Goal: Task Accomplishment & Management: Manage account settings

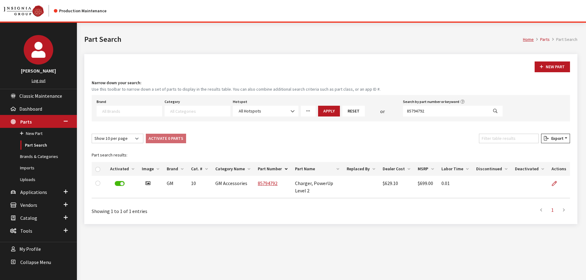
select select
click at [304, 114] on link "More Filters" at bounding box center [308, 111] width 15 height 11
click at [363, 135] on link "Browse" at bounding box center [359, 135] width 26 height 11
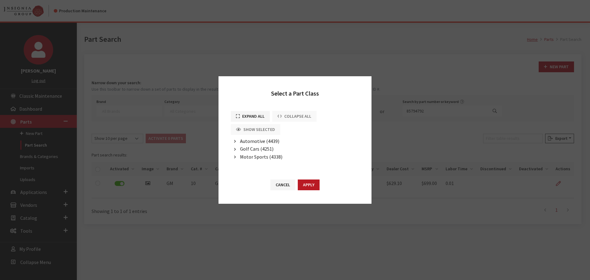
click at [255, 141] on span "Automotive (4439)" at bounding box center [259, 141] width 39 height 6
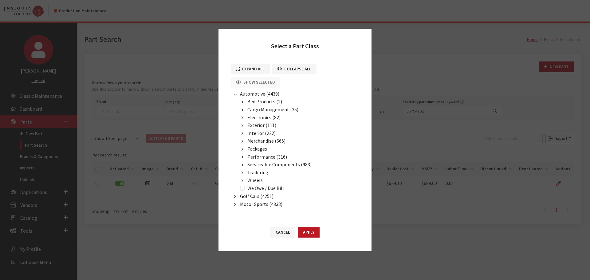
click at [252, 125] on span "Exterior (111)" at bounding box center [262, 125] width 29 height 6
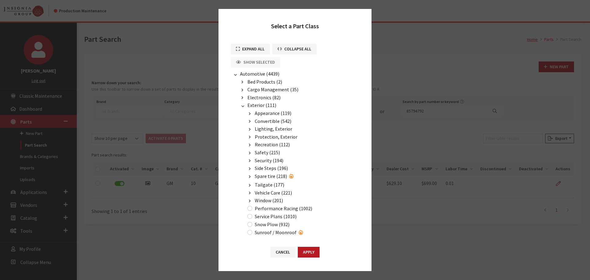
click at [263, 113] on span "Appearance (119)" at bounding box center [273, 113] width 37 height 6
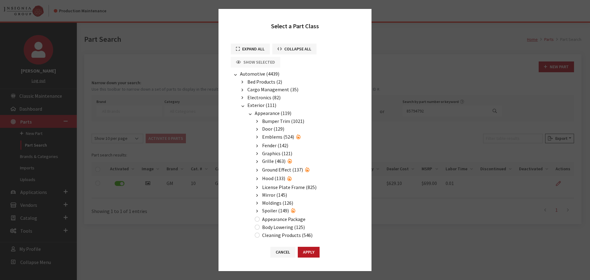
click at [272, 137] on span "Emblems (524)" at bounding box center [278, 137] width 32 height 6
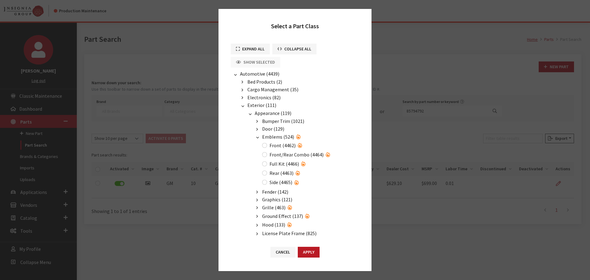
click at [266, 113] on span "Appearance (119)" at bounding box center [273, 113] width 37 height 6
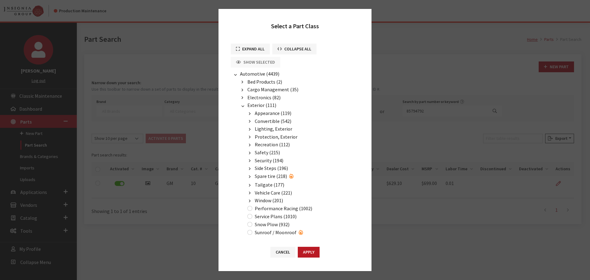
click at [269, 137] on span "Protection, Exterior" at bounding box center [276, 137] width 43 height 6
click at [275, 186] on span "Splash Guard (167)" at bounding box center [281, 186] width 39 height 6
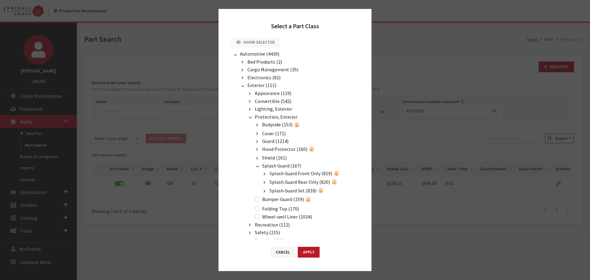
scroll to position [31, 0]
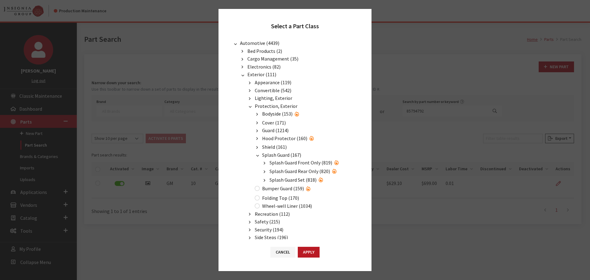
click at [309, 164] on span "Splash Guard Front Only (819)" at bounding box center [301, 163] width 63 height 6
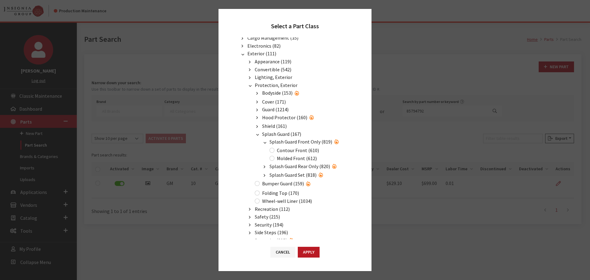
scroll to position [61, 0]
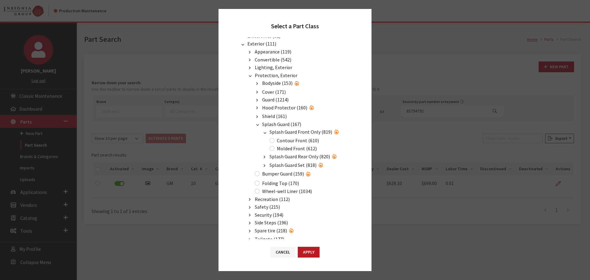
click at [295, 157] on span "Splash Guard Rear Only (820)" at bounding box center [300, 156] width 61 height 6
click at [268, 73] on span "Protection, Exterior" at bounding box center [276, 75] width 43 height 6
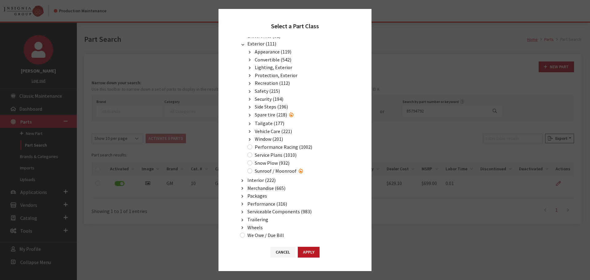
click at [261, 44] on span "Exterior (111)" at bounding box center [262, 44] width 29 height 6
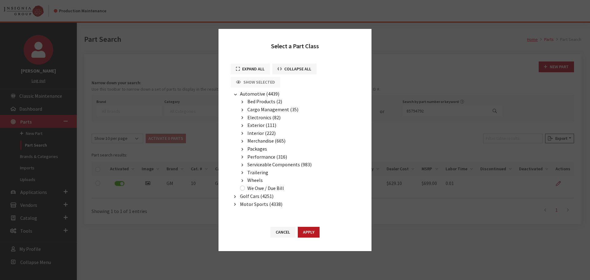
scroll to position [0, 0]
click at [256, 111] on span "Cargo Management (35)" at bounding box center [273, 109] width 51 height 6
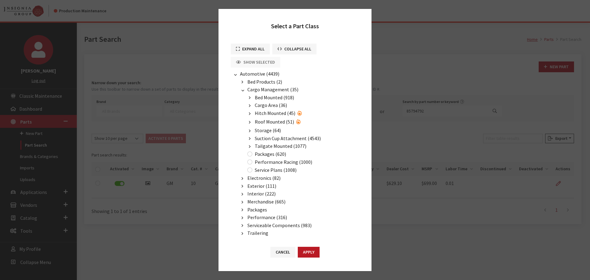
click at [261, 122] on span "Roof Mounted (51)" at bounding box center [274, 122] width 39 height 6
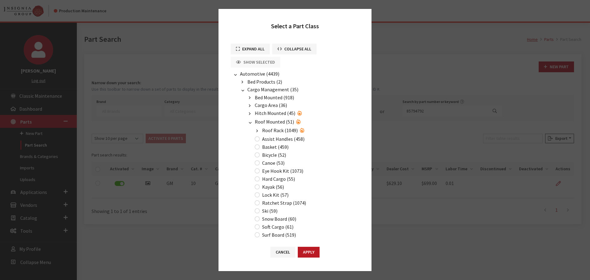
click at [274, 132] on span "Roof Rack (1049)" at bounding box center [280, 130] width 36 height 6
click at [288, 250] on button "Cancel" at bounding box center [283, 252] width 25 height 11
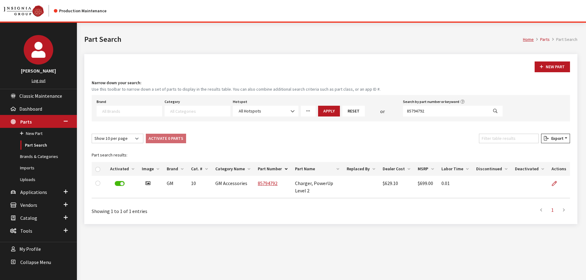
click at [309, 112] on icon "More Filters" at bounding box center [308, 111] width 4 height 4
click at [351, 134] on link "Browse" at bounding box center [359, 135] width 26 height 11
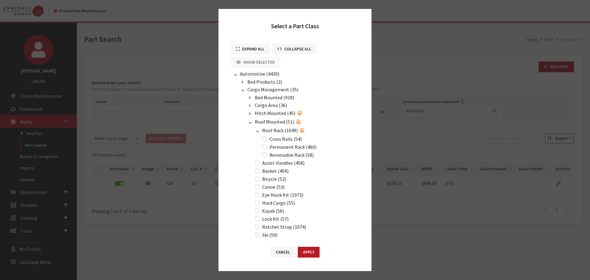
click at [247, 48] on button "Expand All" at bounding box center [250, 49] width 39 height 11
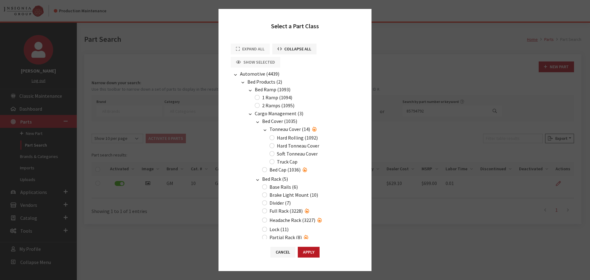
click at [257, 75] on span "Automotive (4439)" at bounding box center [259, 74] width 39 height 6
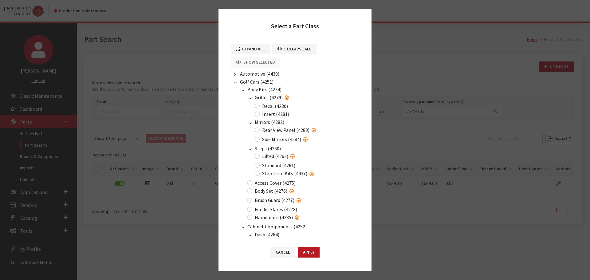
click at [258, 79] on span "Golf Cars (4251)" at bounding box center [257, 82] width 34 height 6
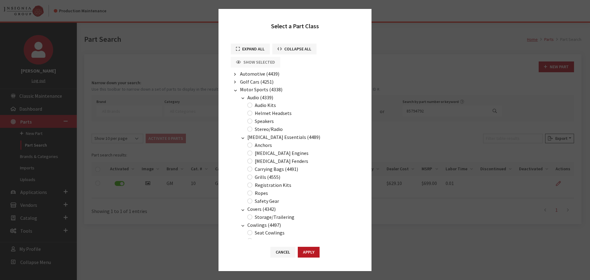
click at [264, 90] on span "Motor Sports (4338)" at bounding box center [261, 89] width 42 height 6
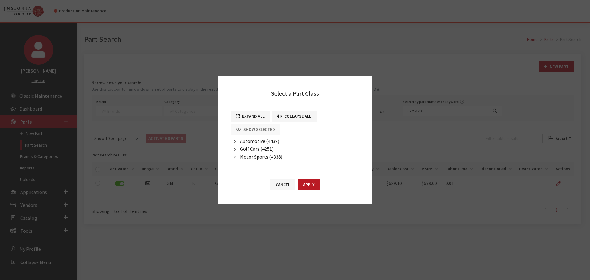
click at [250, 139] on span "Automotive (4439)" at bounding box center [259, 141] width 39 height 6
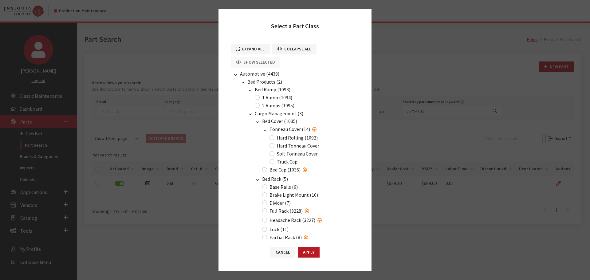
click at [335, 58] on div "Expand All Collapse All Show Selected" at bounding box center [295, 57] width 131 height 26
click at [307, 68] on div "Expand All Collapse All Show Selected" at bounding box center [295, 57] width 131 height 26
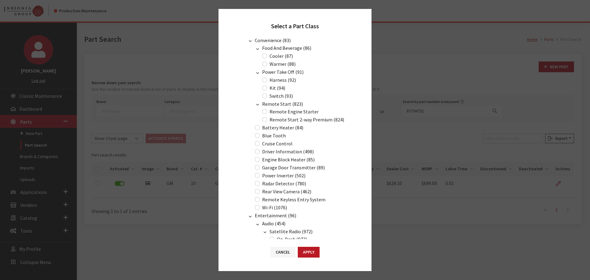
scroll to position [5861, 0]
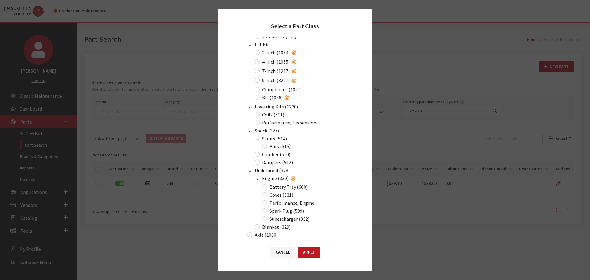
drag, startPoint x: 282, startPoint y: 252, endPoint x: 341, endPoint y: 209, distance: 73.3
click at [282, 252] on button "Cancel" at bounding box center [283, 252] width 25 height 11
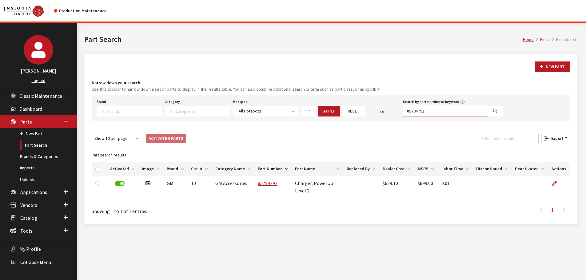
click at [426, 108] on input "85794792" at bounding box center [445, 111] width 85 height 11
type input "air compressor"
select select
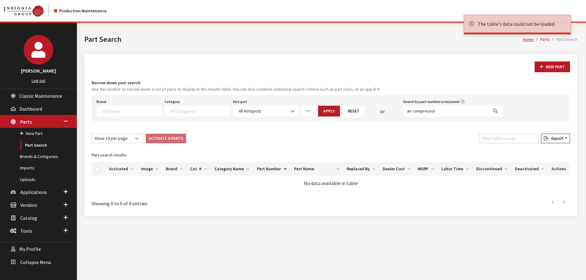
click at [304, 113] on link "More Filters" at bounding box center [308, 111] width 15 height 11
click at [346, 110] on button "Reset" at bounding box center [353, 111] width 22 height 11
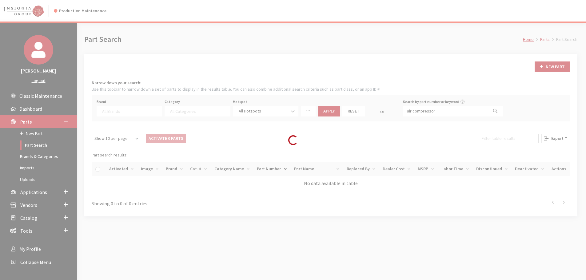
select select
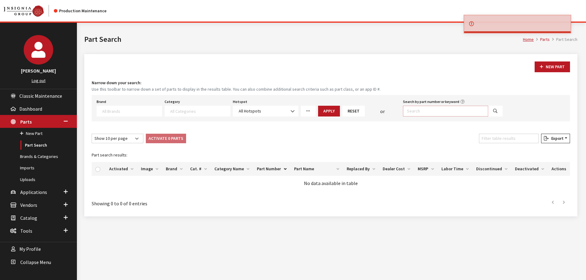
click at [443, 112] on input "Search by part number or keyword" at bounding box center [445, 111] width 85 height 11
type input "compressor"
select select
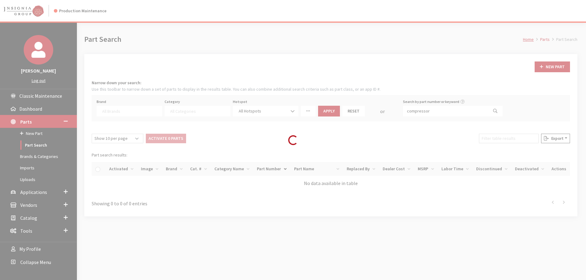
click at [436, 243] on div "Loading..." at bounding box center [293, 140] width 586 height 280
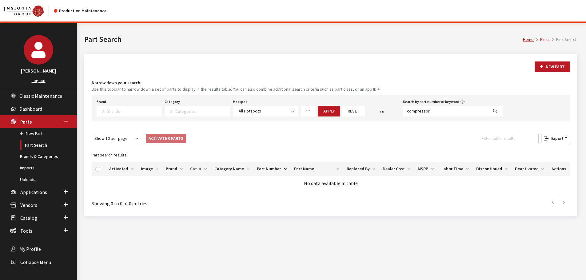
click at [306, 111] on icon "More Filters" at bounding box center [308, 111] width 4 height 4
click at [360, 137] on link "Browse" at bounding box center [359, 135] width 26 height 11
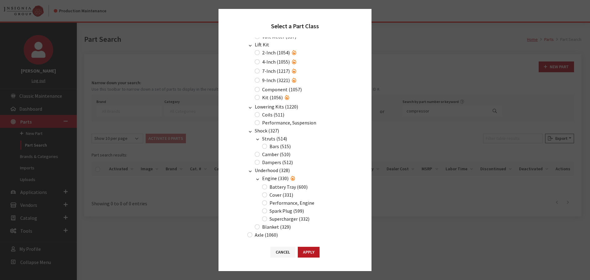
scroll to position [0, 0]
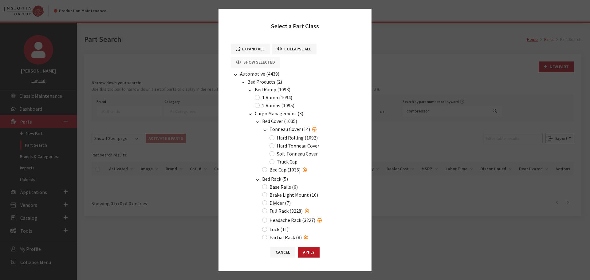
click at [253, 74] on span "Automotive (4439)" at bounding box center [259, 74] width 39 height 6
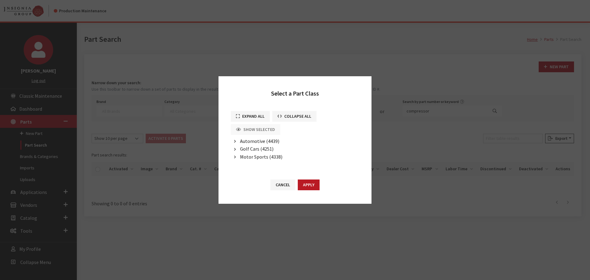
click at [250, 140] on span "Automotive (4439)" at bounding box center [259, 141] width 39 height 6
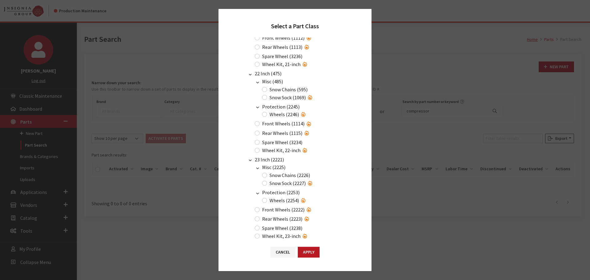
scroll to position [7133, 0]
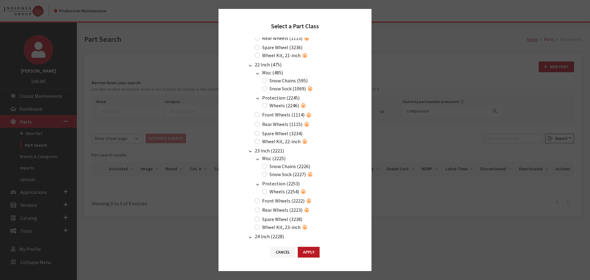
click at [278, 145] on label "Wheel Kit, 22-inch" at bounding box center [281, 141] width 38 height 7
click at [260, 144] on input "Wheel Kit, 22-inch" at bounding box center [257, 141] width 5 height 5
radio input "true"
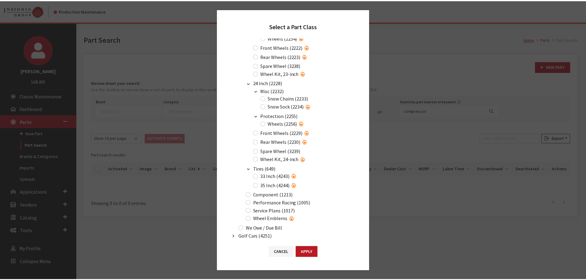
scroll to position [7315, 0]
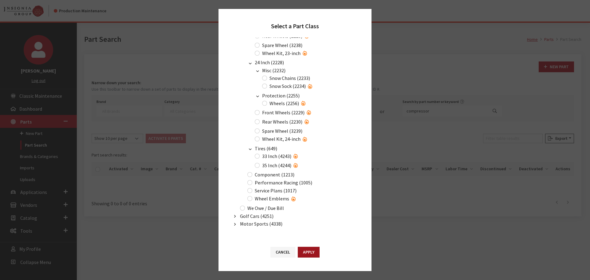
drag, startPoint x: 314, startPoint y: 250, endPoint x: 315, endPoint y: 247, distance: 3.6
click at [314, 250] on button "Apply" at bounding box center [309, 252] width 22 height 11
type input "817"
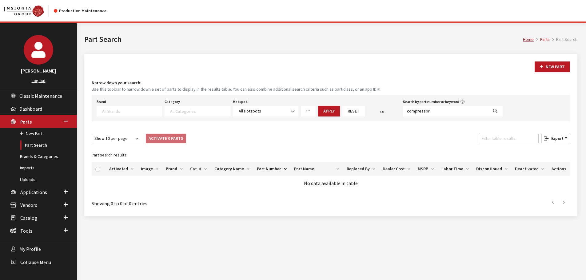
click at [309, 109] on icon "More Filters" at bounding box center [308, 111] width 4 height 4
click at [360, 136] on link "Browse" at bounding box center [359, 135] width 26 height 11
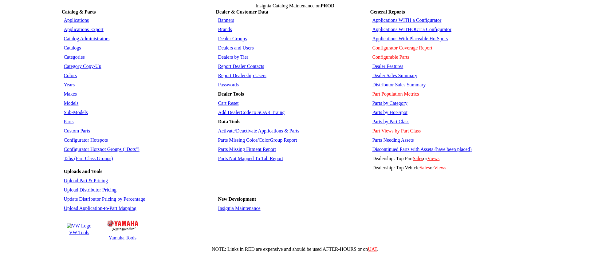
click at [389, 119] on link "Parts by Part Class" at bounding box center [390, 121] width 37 height 5
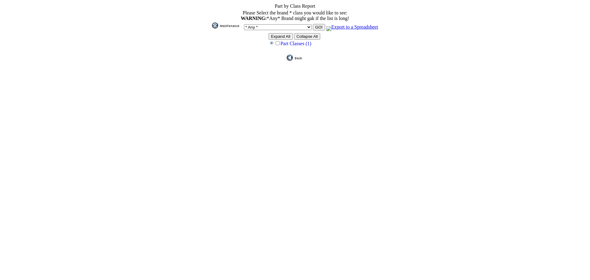
click at [277, 38] on input "Expand All" at bounding box center [281, 36] width 24 height 6
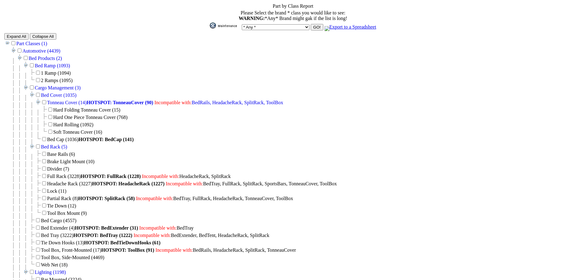
click at [30, 50] on link "Automotive (4439)" at bounding box center [41, 50] width 38 height 5
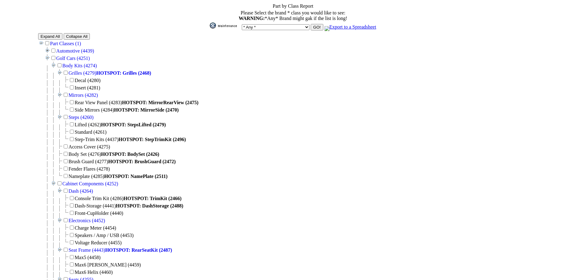
click at [90, 57] on link "Golf Cars (4251)" at bounding box center [73, 58] width 34 height 5
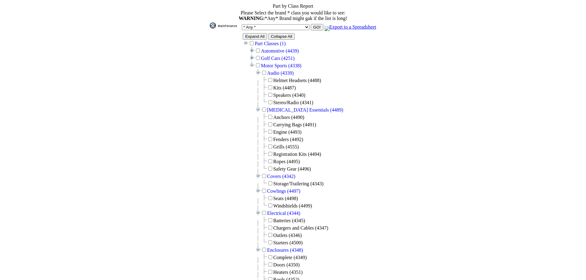
click at [277, 65] on link "Motor Sports (4338)" at bounding box center [281, 65] width 41 height 5
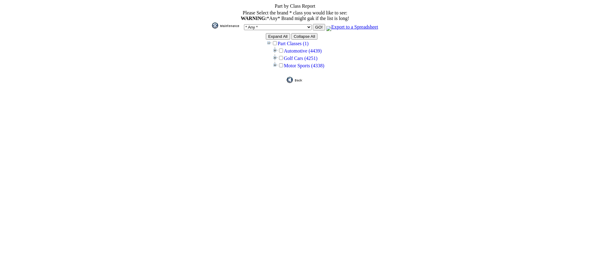
click at [297, 53] on link "Automotive (4439)" at bounding box center [303, 50] width 38 height 5
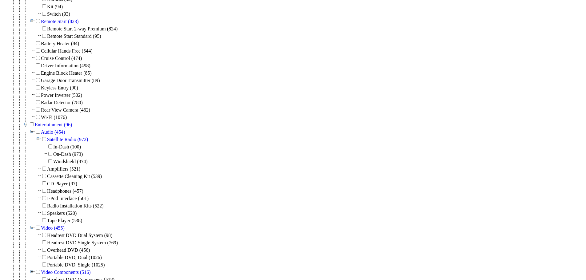
scroll to position [1270, 0]
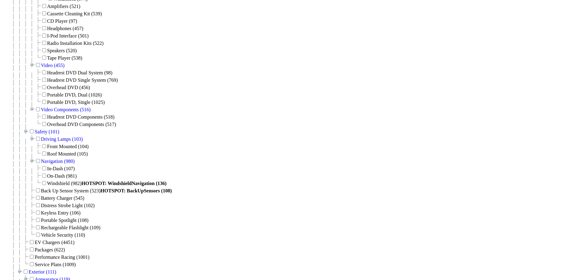
click at [341, 135] on div "Driving Lamps (103) Front Mounted (104) Roof Mounted (105) Navigation (980) In-…" at bounding box center [292, 186] width 577 height 103
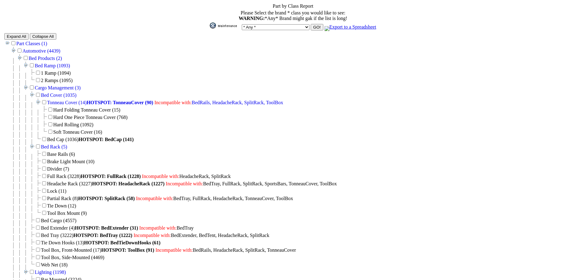
click at [234, 23] on img at bounding box center [225, 25] width 31 height 6
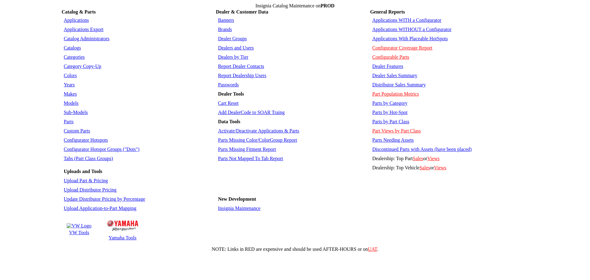
click at [395, 101] on link "Parts by Category" at bounding box center [389, 103] width 35 height 5
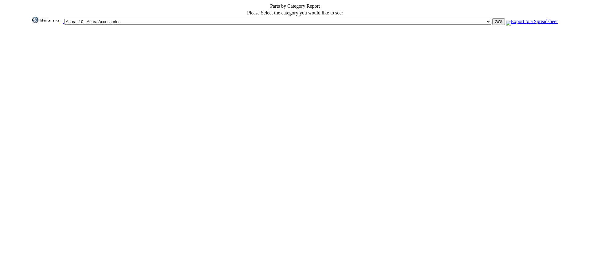
click at [259, 21] on select "Acura: 10 - Acura Accessories Acura: 15 - Acura Accessories Inactive Alfa Romeo…" at bounding box center [277, 22] width 427 height 6
select select "5"
click at [209, 19] on select "Acura: 10 - Acura Accessories Acura: 15 - Acura Accessories Inactive Alfa Romeo…" at bounding box center [277, 22] width 427 height 6
click at [493, 20] on input "GO!" at bounding box center [499, 21] width 12 height 6
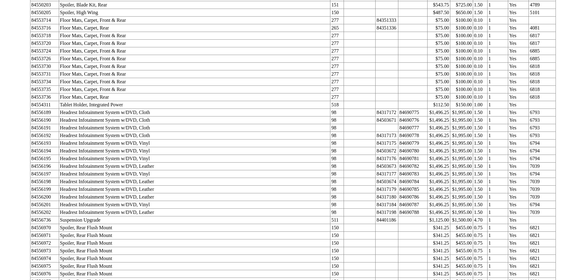
scroll to position [1299, 0]
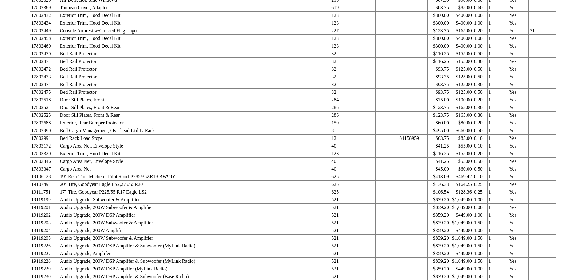
click at [350, 188] on td at bounding box center [359, 192] width 32 height 8
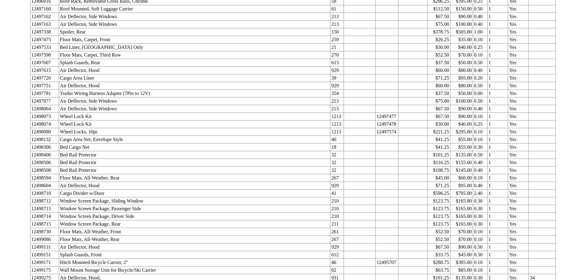
scroll to position [0, 0]
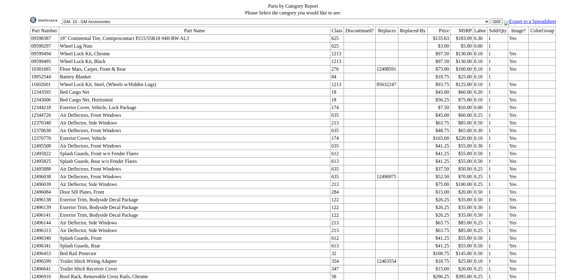
click at [61, 18] on img at bounding box center [45, 20] width 31 height 6
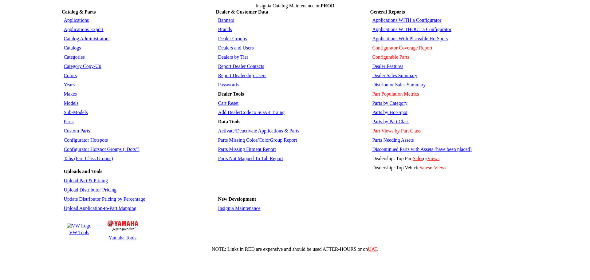
click at [386, 119] on link "Parts by Part Class" at bounding box center [390, 121] width 37 height 5
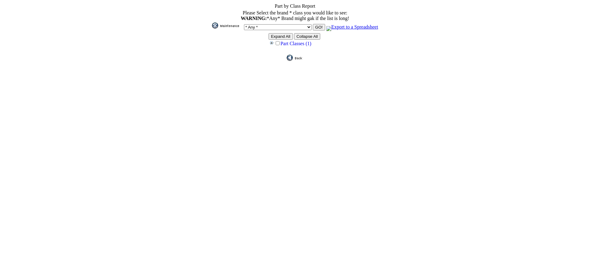
click at [280, 37] on input "Expand All" at bounding box center [281, 36] width 24 height 6
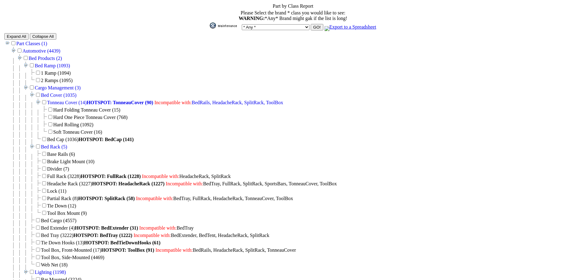
click at [37, 51] on link "Automotive (4439)" at bounding box center [41, 50] width 38 height 5
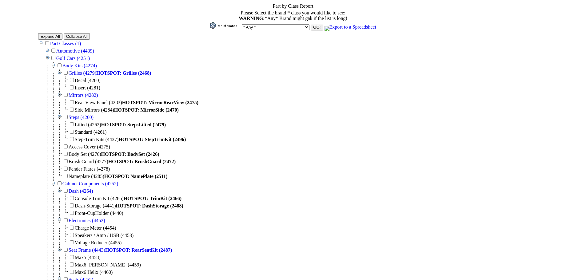
click at [90, 56] on td "Golf Cars (4251)" at bounding box center [70, 57] width 40 height 7
click at [90, 58] on link "Golf Cars (4251)" at bounding box center [73, 58] width 34 height 5
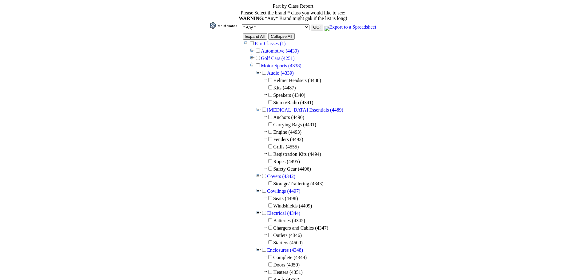
click at [284, 65] on link "Motor Sports (4338)" at bounding box center [281, 65] width 41 height 5
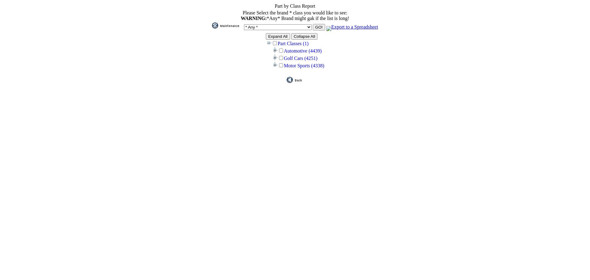
click at [299, 51] on link "Automotive (4439)" at bounding box center [303, 50] width 38 height 5
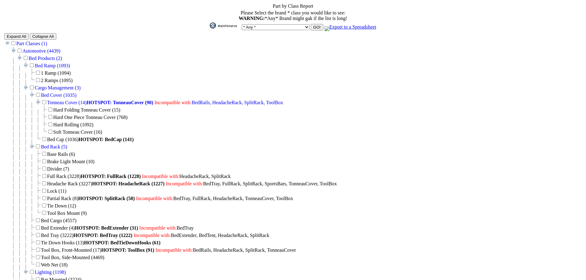
click at [40, 38] on input "Collapse All" at bounding box center [43, 36] width 26 height 6
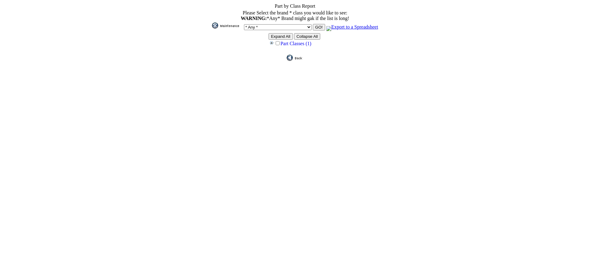
click at [297, 44] on link "Part Classes (1)" at bounding box center [296, 43] width 31 height 5
click at [296, 50] on link "Automotive (4439)" at bounding box center [303, 50] width 38 height 5
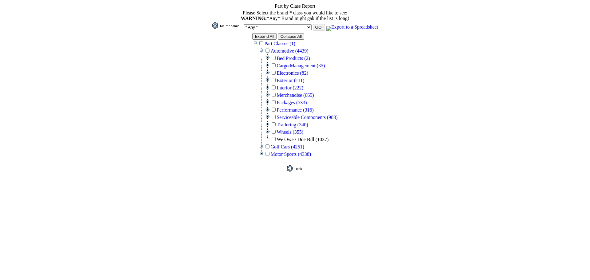
click at [284, 93] on link "Merchandise (665)" at bounding box center [295, 95] width 37 height 5
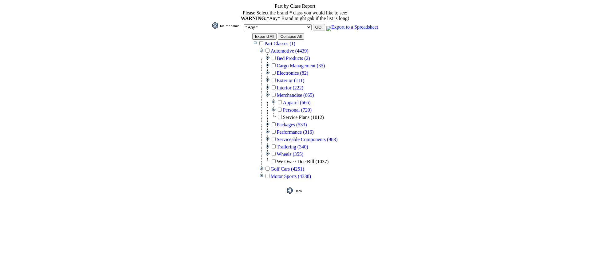
click at [365, 102] on td "Expand All Collapse All Part Classes (1) Automotive (4439) Bed Products (2) Bed…" at bounding box center [295, 106] width 167 height 149
click at [291, 107] on link "Personal (720)" at bounding box center [297, 109] width 29 height 5
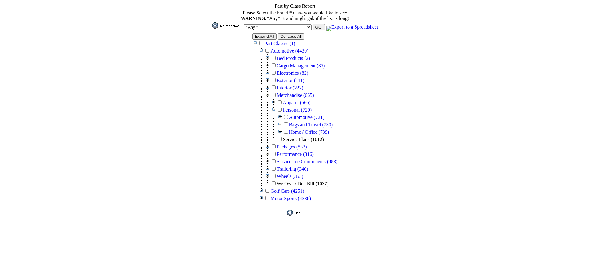
click at [299, 115] on link "Automotive (721)" at bounding box center [306, 117] width 35 height 5
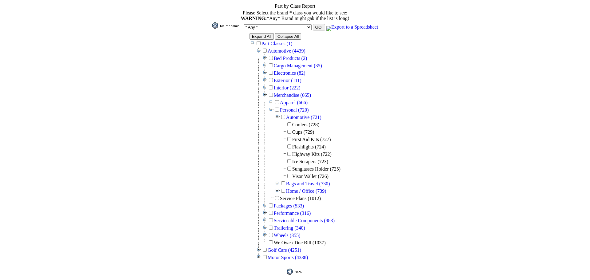
click at [290, 94] on link "Merchandise (665)" at bounding box center [292, 95] width 37 height 5
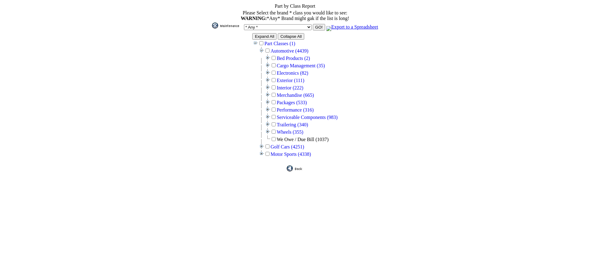
click at [291, 85] on link "Interior (222)" at bounding box center [290, 87] width 27 height 5
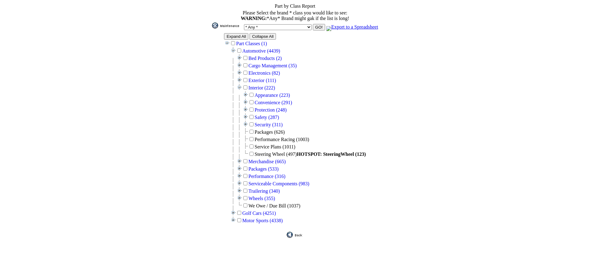
click at [275, 99] on td "Convenience (291)" at bounding box center [270, 102] width 44 height 7
click at [275, 100] on link "Convenience (291)" at bounding box center [274, 102] width 38 height 5
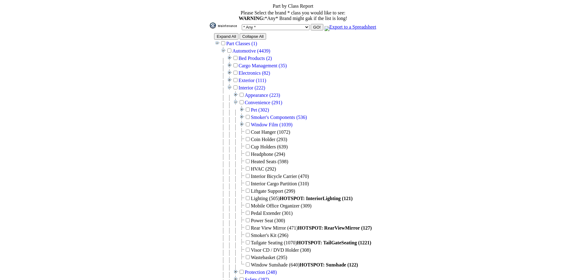
scroll to position [31, 0]
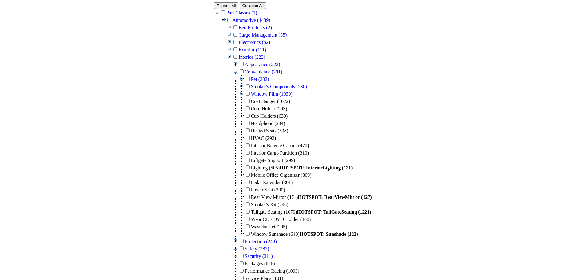
click at [264, 64] on link "Appearance (223)" at bounding box center [261, 64] width 35 height 5
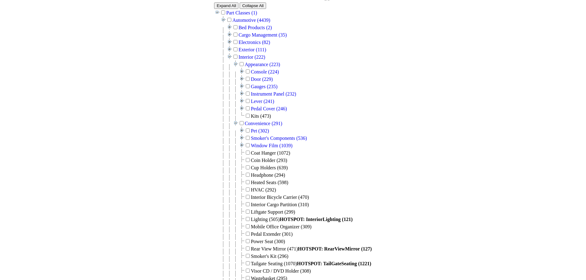
click at [264, 64] on link "Appearance (223)" at bounding box center [261, 64] width 35 height 5
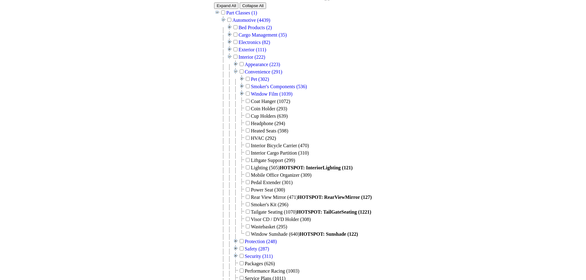
click at [270, 34] on link "Cargo Management (35)" at bounding box center [262, 34] width 48 height 5
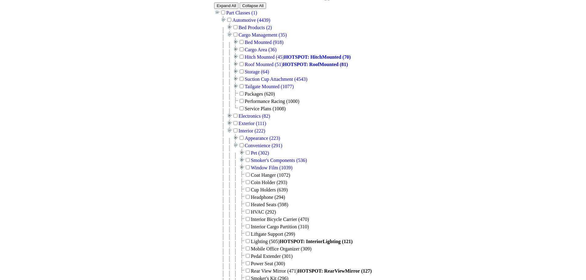
click at [264, 49] on link "Cargo Area (36)" at bounding box center [260, 49] width 32 height 5
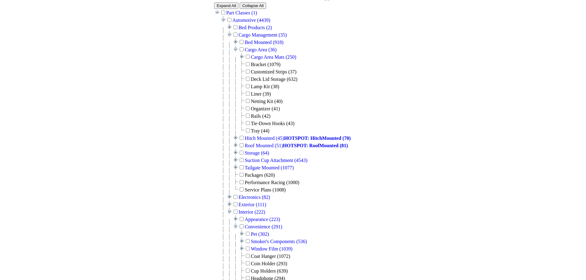
click at [392, 100] on form "Part by Class Report Please Select the brand * class you would like to see: WAR…" at bounding box center [292, 250] width 581 height 556
click at [392, 99] on form "Part by Class Report Please Select the brand * class you would like to see: WAR…" at bounding box center [292, 250] width 581 height 556
click at [228, 5] on input "Expand All" at bounding box center [226, 5] width 24 height 6
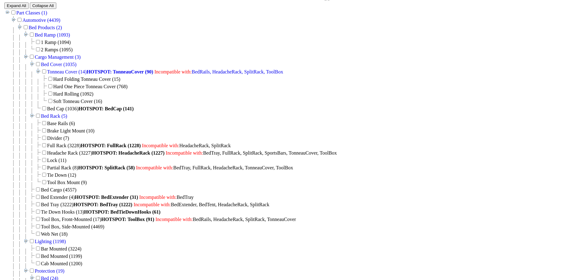
click at [38, 18] on td "Automotive (4439)" at bounding box center [38, 19] width 44 height 7
click at [44, 21] on link "Automotive (4439)" at bounding box center [41, 20] width 38 height 5
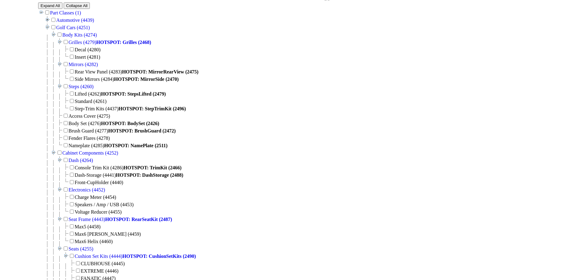
click at [90, 27] on link "Golf Cars (4251)" at bounding box center [73, 27] width 34 height 5
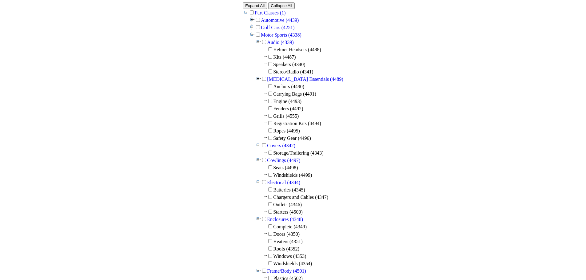
click at [285, 35] on link "Motor Sports (4338)" at bounding box center [281, 34] width 41 height 5
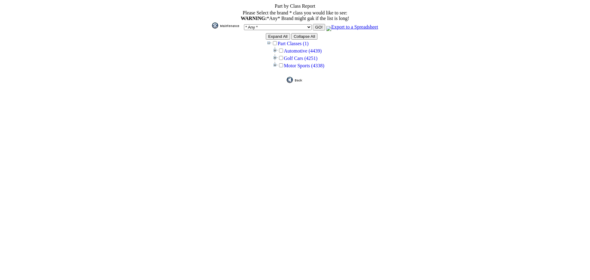
click at [295, 50] on link "Automotive (4439)" at bounding box center [303, 50] width 38 height 5
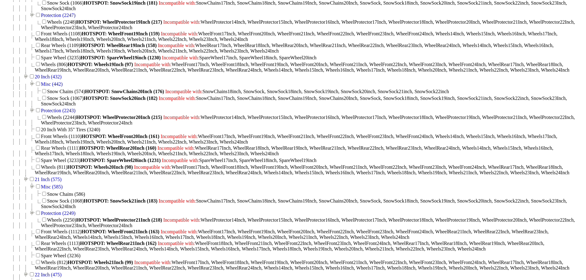
scroll to position [1510, 0]
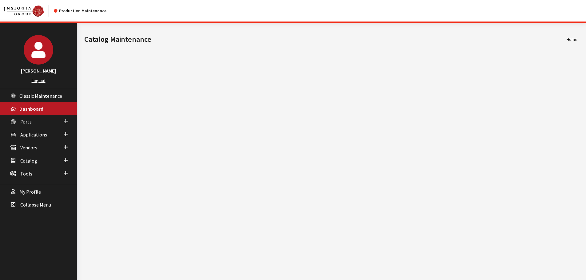
click at [32, 120] on link "Parts" at bounding box center [38, 121] width 77 height 13
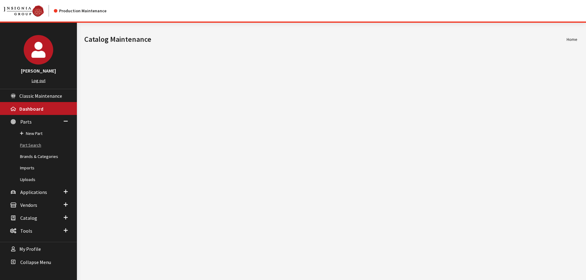
click at [30, 145] on link "Part Search" at bounding box center [38, 145] width 77 height 11
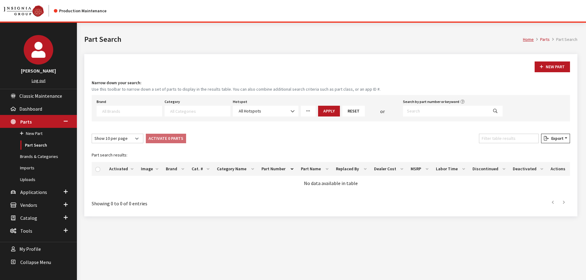
select select
click at [466, 120] on div "Brand Acura Alfa Romeo Audi BMW DoubleTake [PERSON_NAME] Racing GM GST Honda Hy…" at bounding box center [331, 108] width 478 height 26
click at [463, 111] on input "Search by part number or keyword" at bounding box center [445, 111] width 85 height 11
paste input "WACGB2XMAANZA"
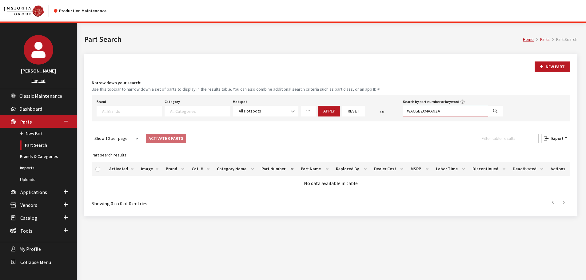
type input "WACGB2XMAANZA"
select select
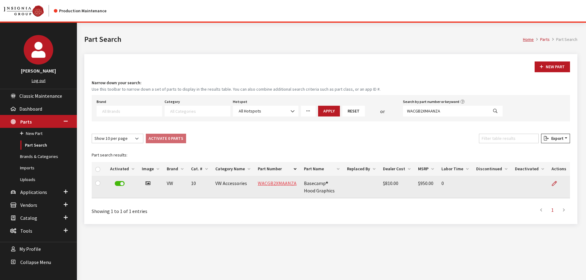
click at [280, 185] on link "WACGB2XMAANZA" at bounding box center [277, 183] width 39 height 6
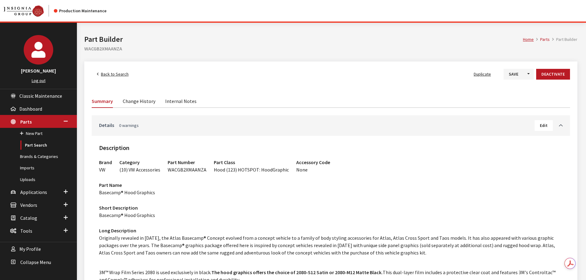
click at [512, 127] on link "Details 0 warnings" at bounding box center [316, 124] width 435 height 7
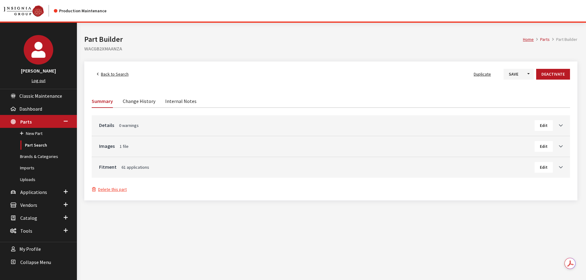
click at [545, 169] on span "Edit" at bounding box center [544, 167] width 8 height 6
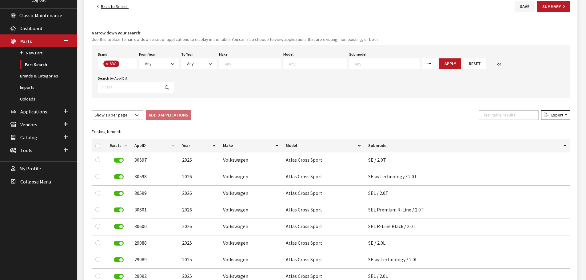
scroll to position [123, 0]
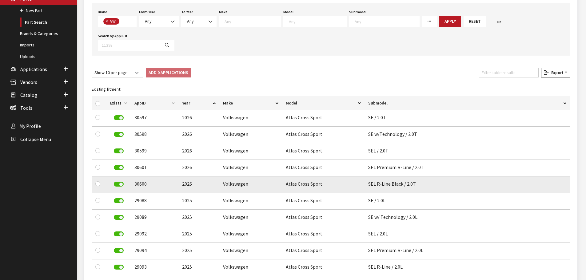
click at [119, 182] on label at bounding box center [119, 184] width 10 height 5
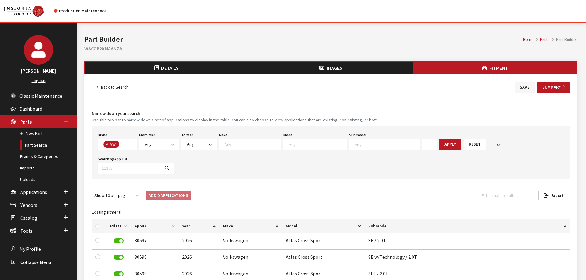
click at [528, 86] on button "Save" at bounding box center [524, 87] width 20 height 11
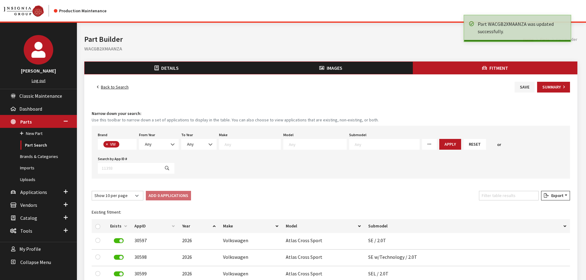
scroll to position [162, 0]
drag, startPoint x: 0, startPoint y: 0, endPoint x: 156, endPoint y: 85, distance: 177.3
click at [114, 86] on link "Back to Search" at bounding box center [113, 87] width 42 height 11
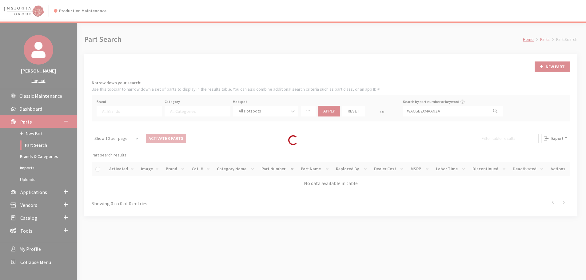
select select
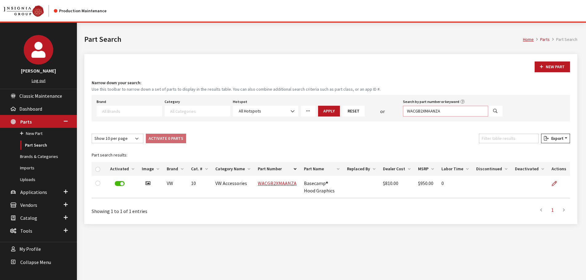
click at [456, 109] on input "WACGB2XMAANZA" at bounding box center [445, 111] width 85 height 11
paste input "3GBAAND"
type input "WACGB3GBAANDA"
select select
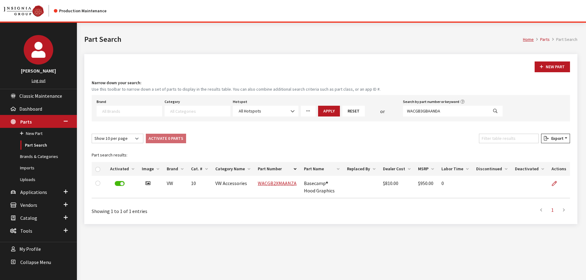
select select
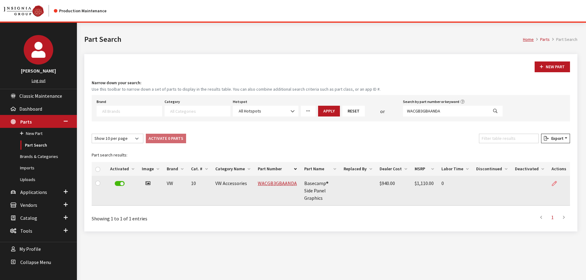
click at [556, 180] on link at bounding box center [556, 183] width 10 height 15
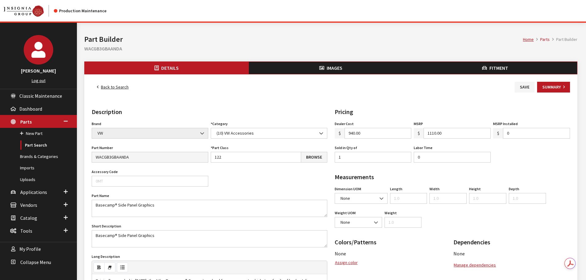
click at [515, 66] on button "Fitment" at bounding box center [495, 68] width 164 height 12
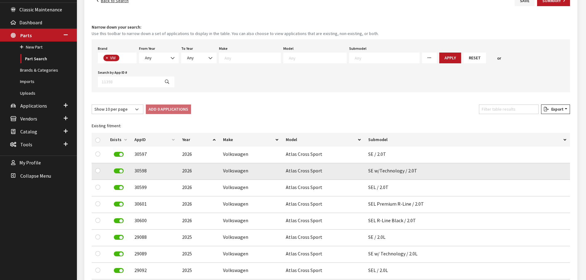
scroll to position [92, 0]
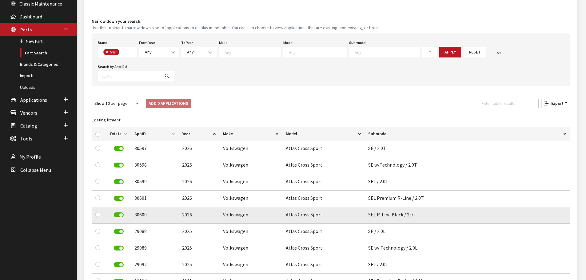
click at [119, 212] on label at bounding box center [119, 214] width 10 height 5
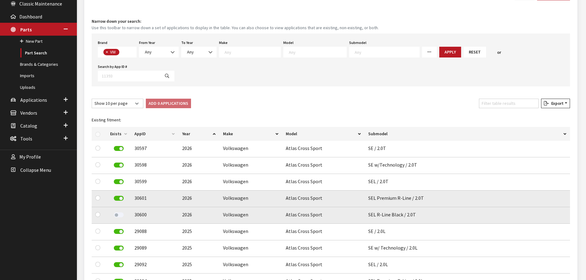
scroll to position [0, 0]
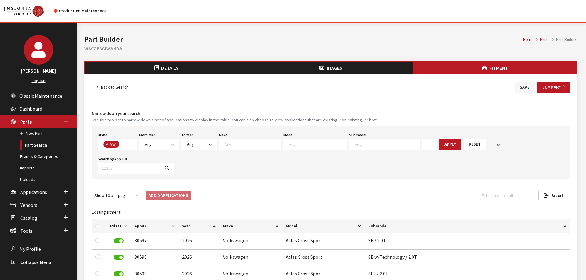
click at [519, 86] on button "Save" at bounding box center [524, 87] width 20 height 11
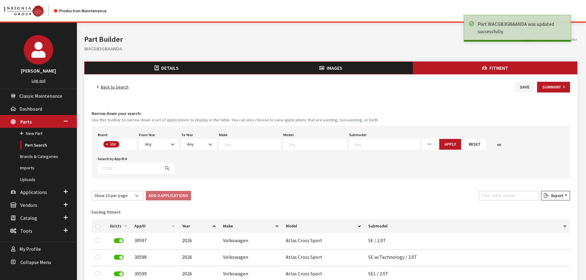
scroll to position [162, 0]
click at [119, 88] on link "Back to Search" at bounding box center [113, 87] width 42 height 11
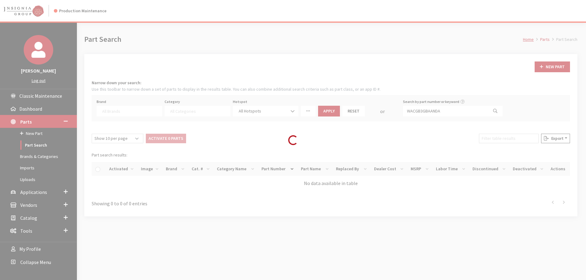
select select
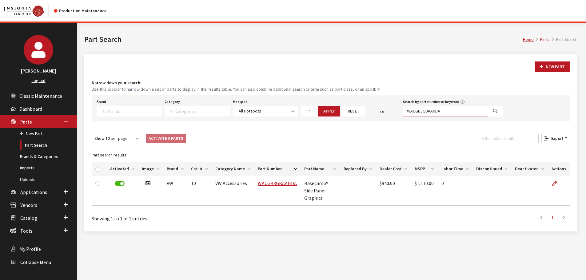
click at [438, 109] on input "WACGB3GBAANDA" at bounding box center [445, 111] width 85 height 11
paste input "000071213F"
type input "000071213F"
select select
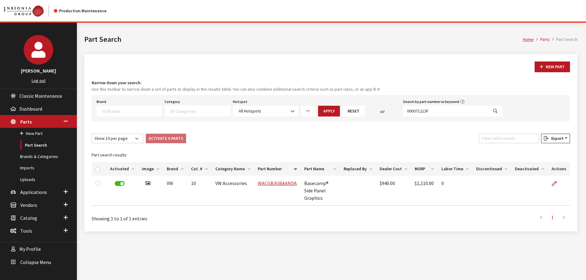
select select
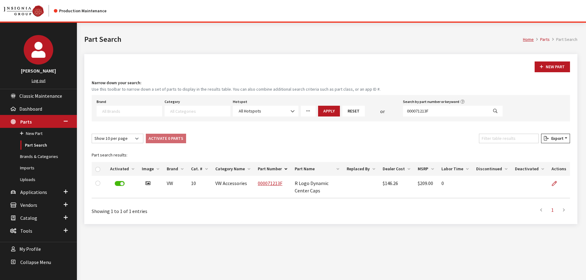
click at [558, 184] on link at bounding box center [556, 183] width 10 height 15
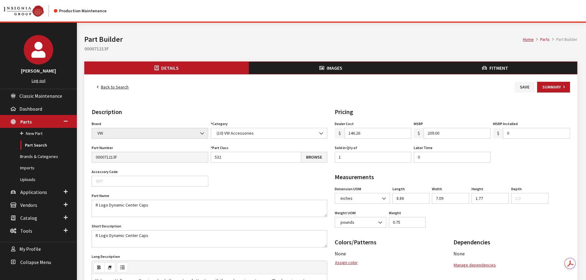
click at [498, 70] on span "Fitment" at bounding box center [498, 68] width 19 height 6
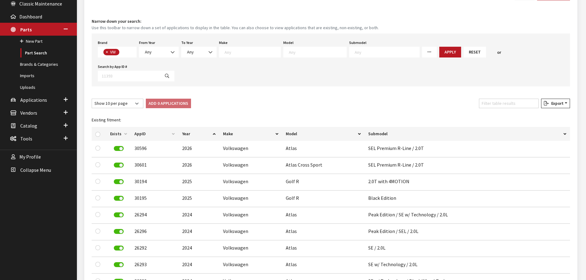
scroll to position [61, 0]
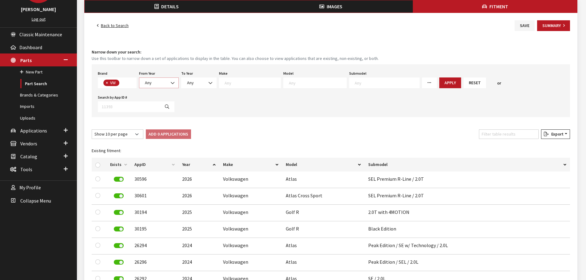
click at [165, 82] on span "Any" at bounding box center [159, 83] width 32 height 6
select select "2026"
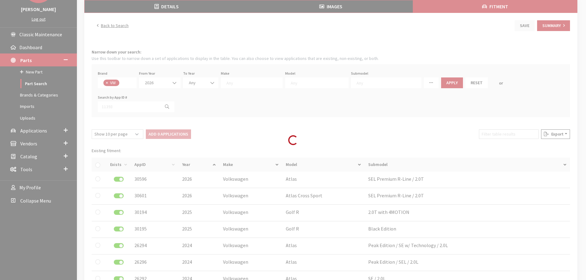
select select
select select "2026"
select select
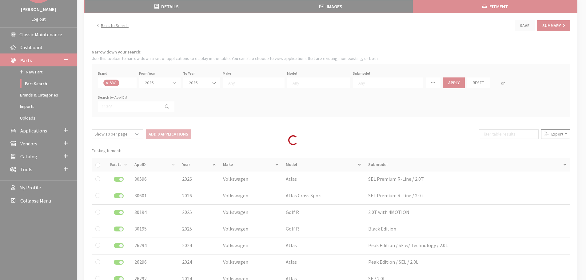
select select
select select "25"
select select
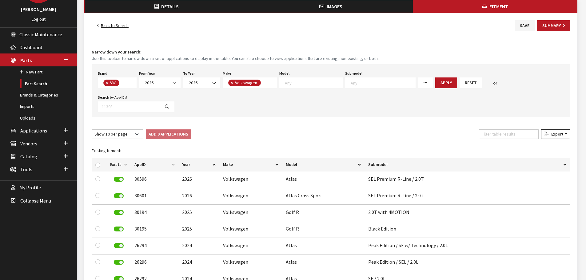
click at [287, 81] on textarea "Search" at bounding box center [313, 83] width 57 height 6
drag, startPoint x: 298, startPoint y: 105, endPoint x: 322, endPoint y: 101, distance: 24.4
select select "1089"
click at [372, 85] on span at bounding box center [383, 82] width 70 height 11
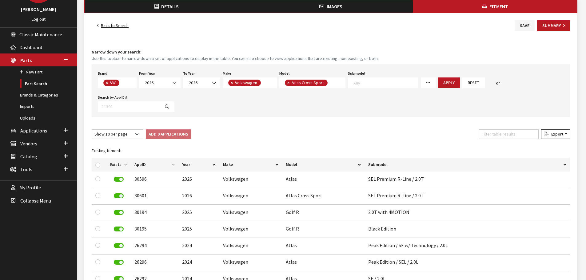
scroll to position [0, 0]
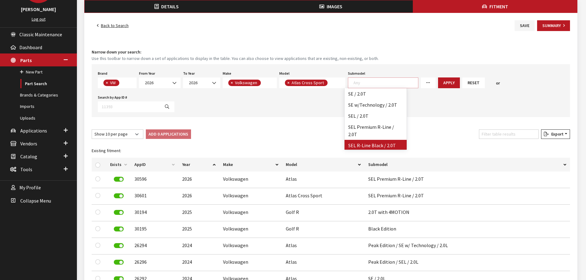
select select "4816"
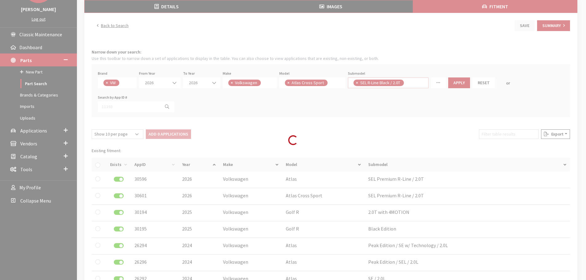
scroll to position [26, 0]
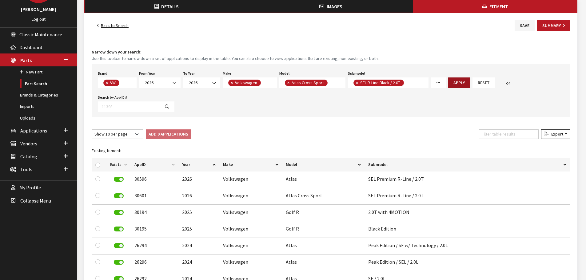
click at [451, 84] on button "Apply" at bounding box center [459, 82] width 22 height 11
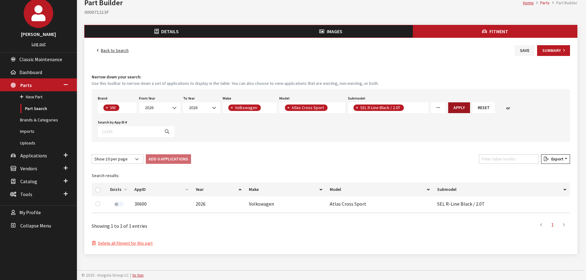
scroll to position [37, 0]
click at [118, 206] on label at bounding box center [119, 204] width 10 height 5
click at [163, 157] on div "Add 0 Applications Remove 0 Applications" at bounding box center [168, 159] width 45 height 10
click at [522, 51] on button "Save" at bounding box center [524, 50] width 20 height 11
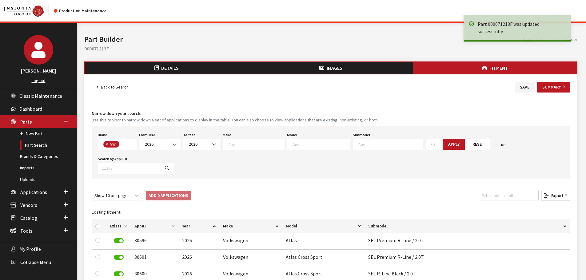
select select
click at [108, 86] on link "Back to Search" at bounding box center [113, 87] width 42 height 11
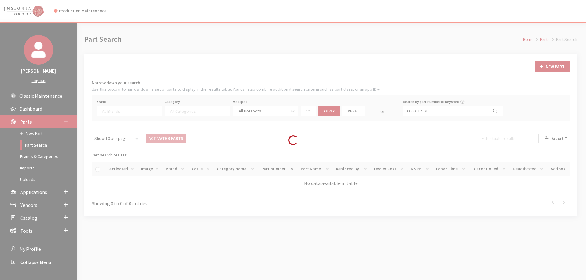
select select
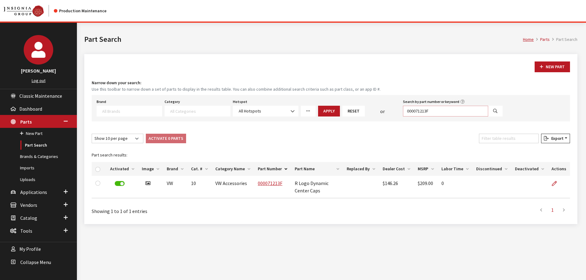
click at [445, 108] on input "000071213F" at bounding box center [445, 111] width 85 height 11
paste input "5H0071801"
type input "5H0071801"
click at [500, 107] on button "Search" at bounding box center [495, 111] width 15 height 11
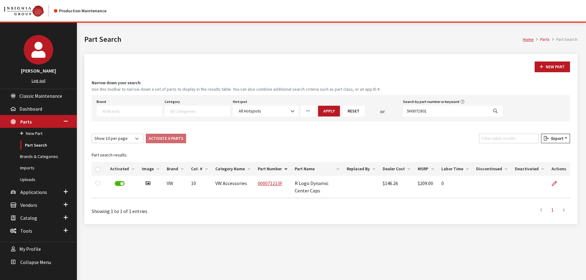
select select
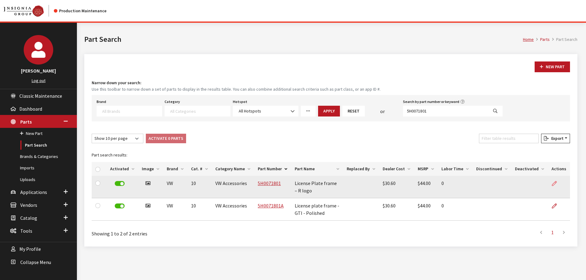
click at [555, 183] on icon at bounding box center [554, 183] width 5 height 5
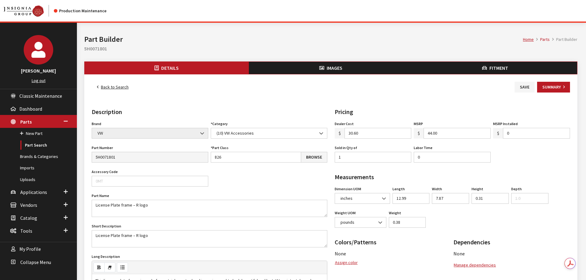
click at [526, 69] on button "Fitment" at bounding box center [495, 68] width 164 height 12
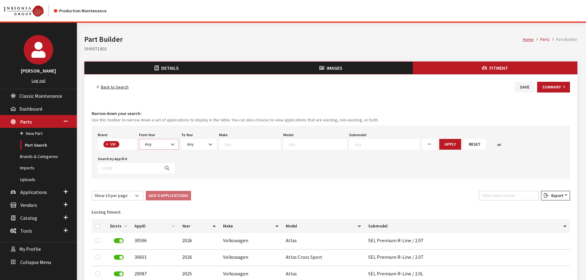
click at [161, 146] on span "Any" at bounding box center [159, 144] width 32 height 6
select select "2026"
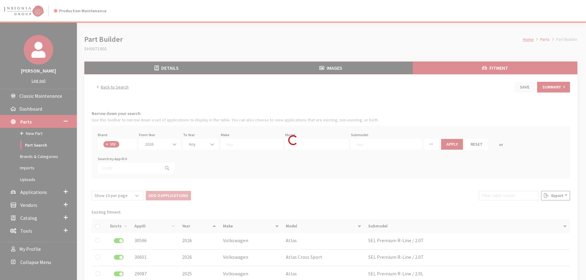
select select
select select "2026"
select select
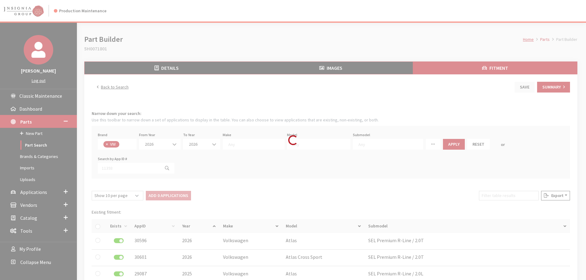
select select
select select "25"
select select
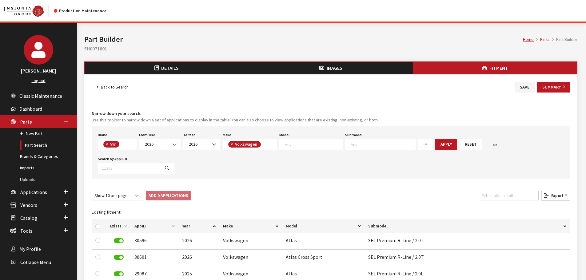
click at [322, 146] on textarea "Search" at bounding box center [313, 144] width 57 height 6
select select "1089"
click at [380, 142] on textarea "Search" at bounding box center [385, 144] width 65 height 6
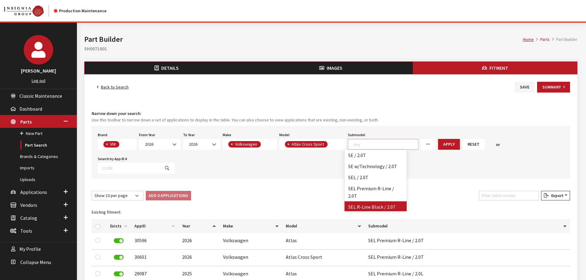
select select "4816"
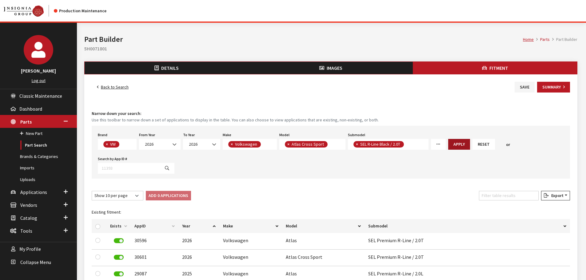
click at [448, 145] on button "Apply" at bounding box center [459, 144] width 22 height 11
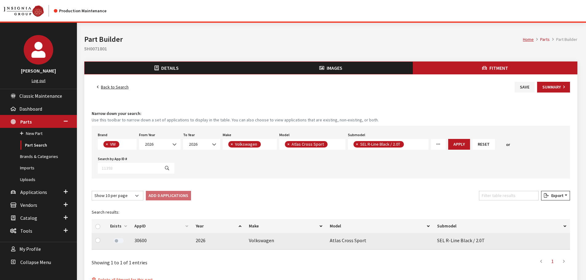
click at [121, 240] on label at bounding box center [119, 240] width 10 height 5
click at [527, 87] on button "Save" at bounding box center [524, 87] width 20 height 11
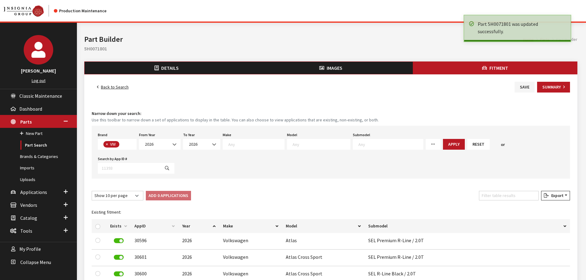
select select
click at [113, 85] on link "Back to Search" at bounding box center [113, 87] width 42 height 11
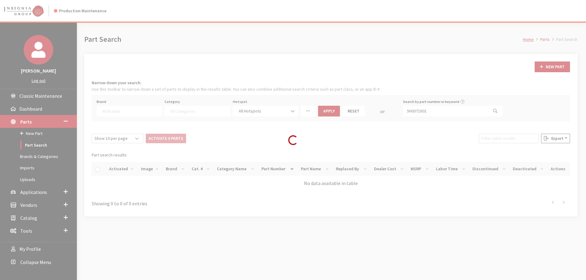
select select
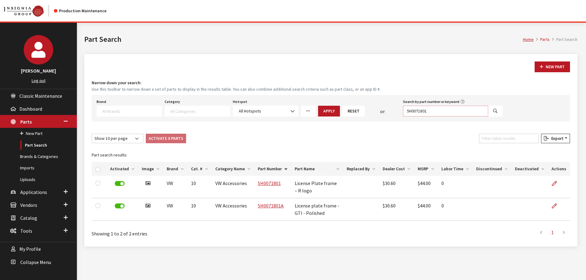
click at [436, 109] on input "5H0071801" at bounding box center [445, 111] width 85 height 11
paste input "3CM071680DSP"
type input "3CM071680DSP"
select select
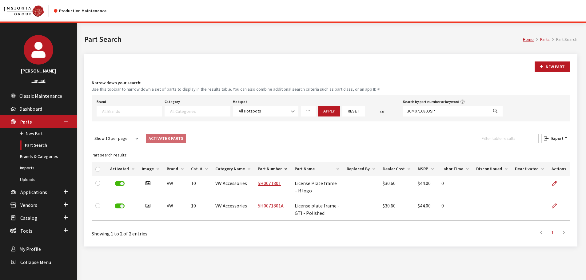
select select
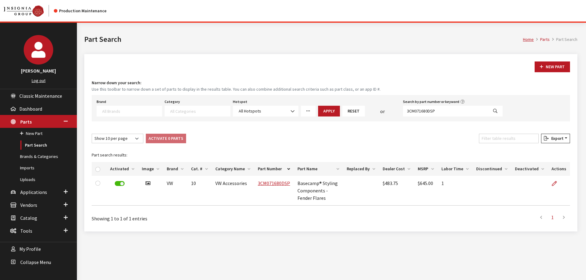
click at [555, 180] on link at bounding box center [556, 183] width 10 height 15
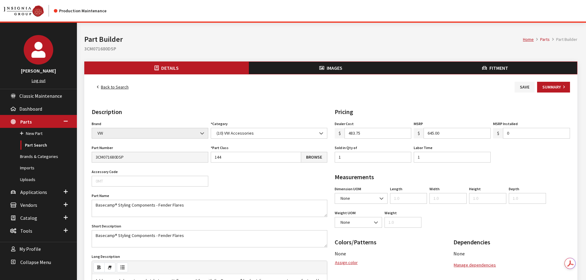
click at [506, 66] on span "Fitment" at bounding box center [498, 68] width 19 height 6
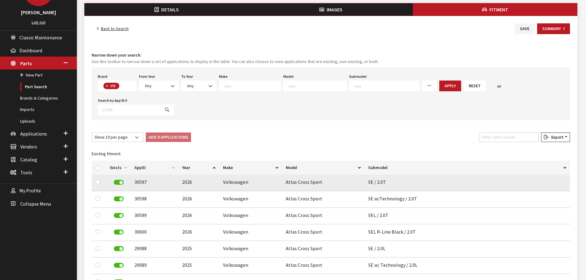
scroll to position [61, 0]
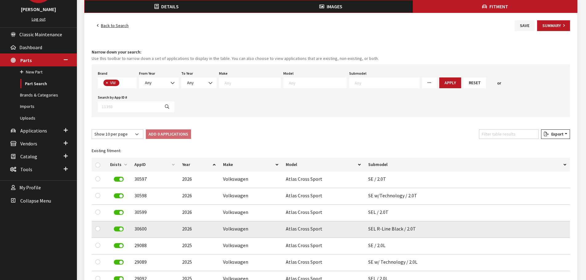
click at [116, 227] on label at bounding box center [119, 229] width 10 height 5
click at [522, 26] on button "Save" at bounding box center [524, 25] width 20 height 11
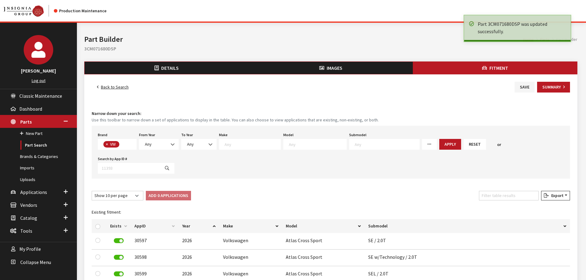
scroll to position [162, 0]
click at [105, 83] on link "Back to Search" at bounding box center [113, 87] width 42 height 11
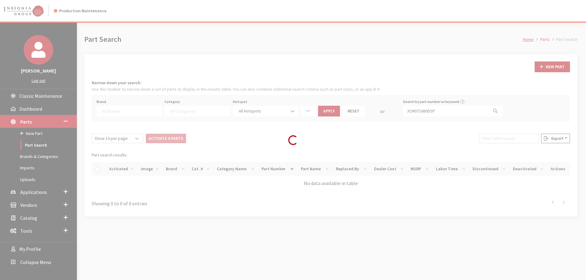
select select
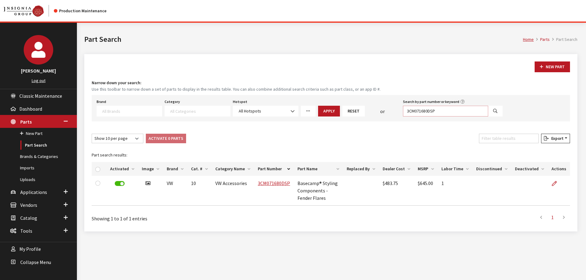
click at [439, 110] on input "3CM071680DSP" at bounding box center [445, 111] width 85 height 11
paste input "N071608A"
type input "3CN071608ADSP"
select select
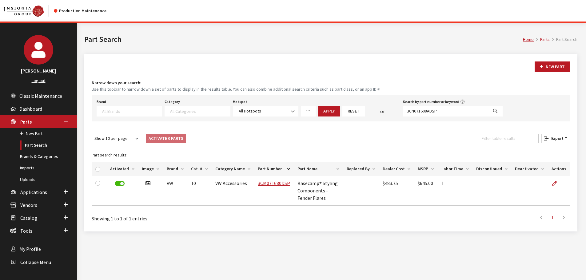
select select
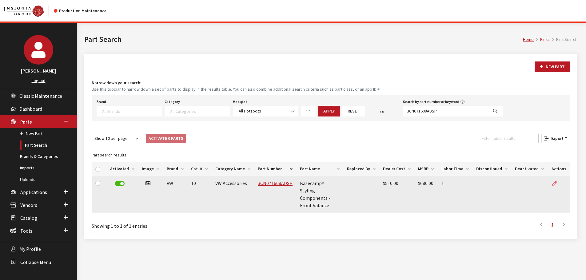
click at [554, 183] on icon at bounding box center [554, 183] width 5 height 5
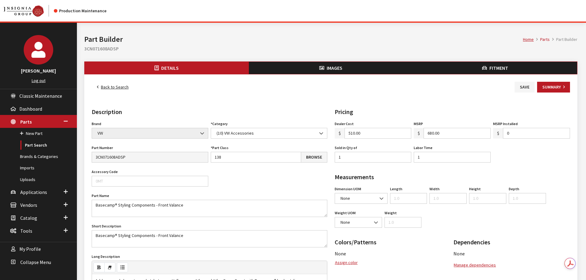
click at [496, 68] on span "Fitment" at bounding box center [498, 68] width 19 height 6
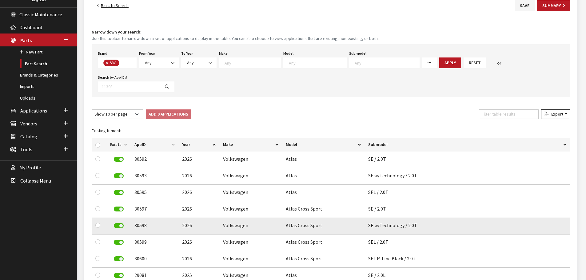
scroll to position [92, 0]
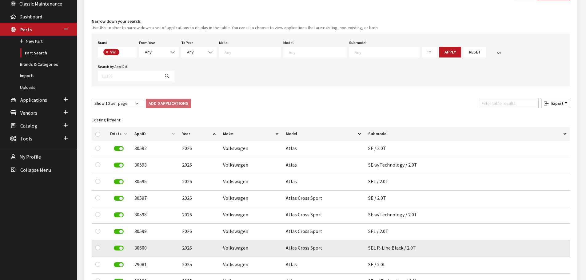
click at [116, 246] on label at bounding box center [119, 248] width 10 height 5
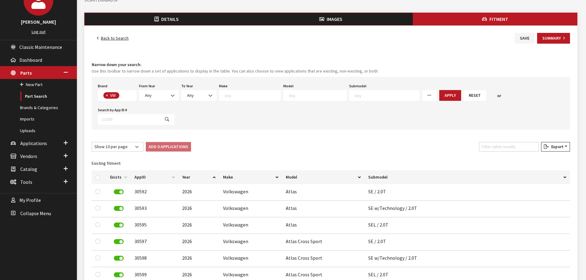
scroll to position [0, 0]
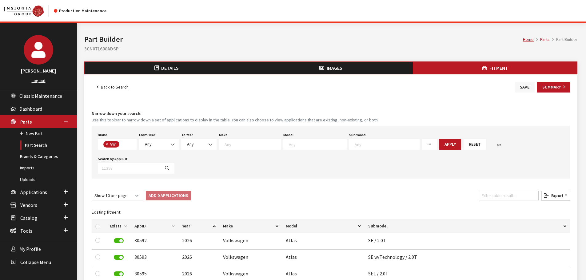
click at [517, 85] on button "Save" at bounding box center [524, 87] width 20 height 11
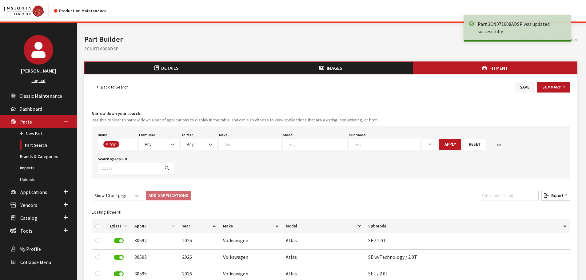
click at [125, 85] on link "Back to Search" at bounding box center [113, 87] width 42 height 11
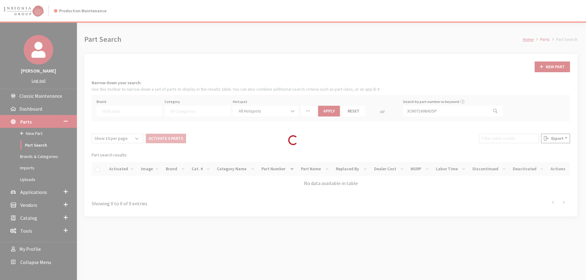
select select
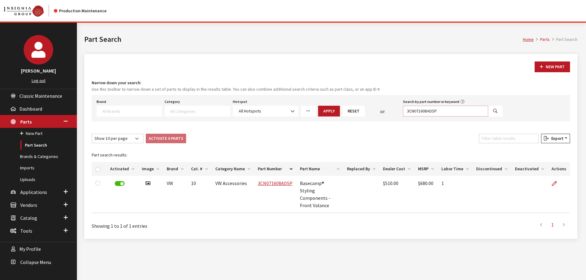
click at [448, 111] on input "3CN071608ADSP" at bounding box center [445, 111] width 85 height 11
paste input "NPN071329A"
type input "NPN071329A"
click at [499, 112] on button "Search" at bounding box center [495, 111] width 15 height 11
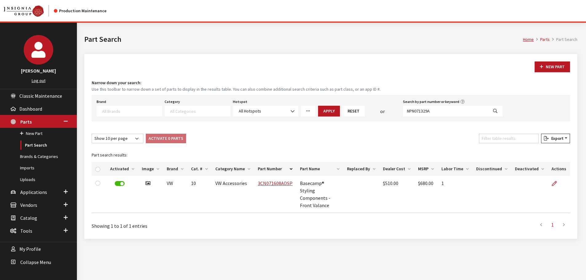
select select
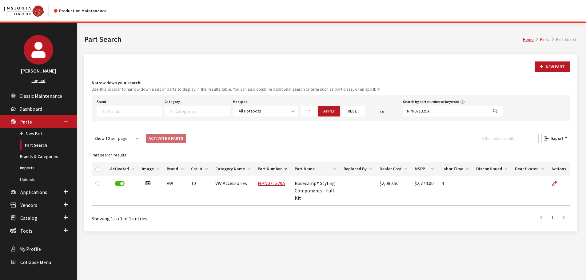
click at [555, 182] on icon at bounding box center [554, 183] width 5 height 5
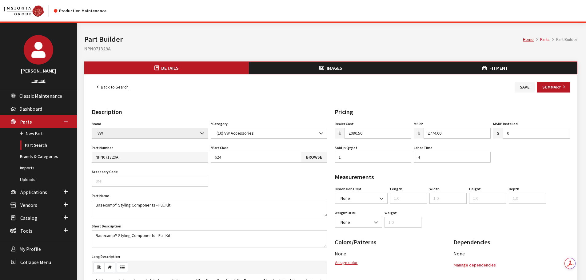
click at [501, 66] on span "Fitment" at bounding box center [498, 68] width 19 height 6
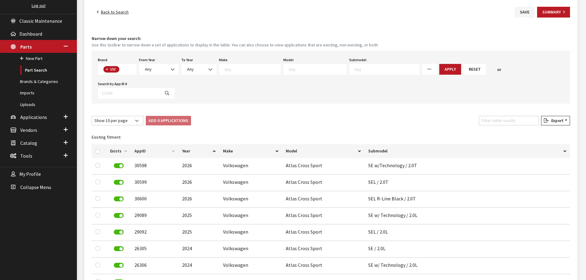
scroll to position [92, 0]
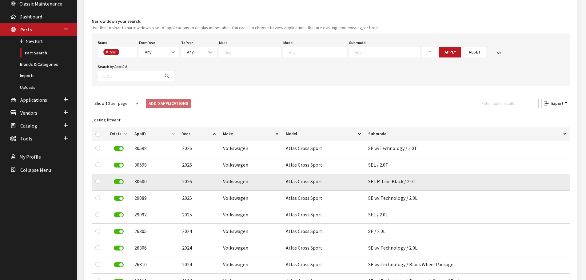
click at [121, 179] on label at bounding box center [119, 181] width 10 height 5
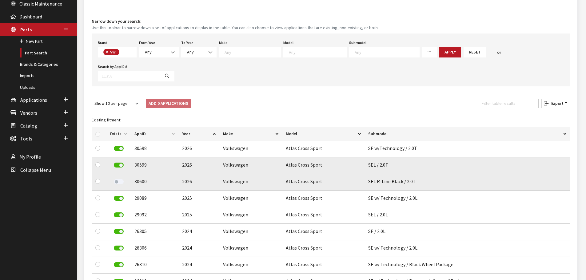
scroll to position [0, 0]
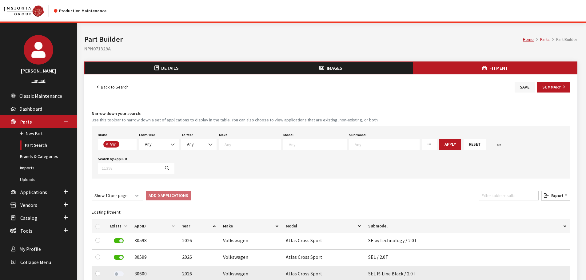
click at [523, 85] on button "Save" at bounding box center [524, 87] width 20 height 11
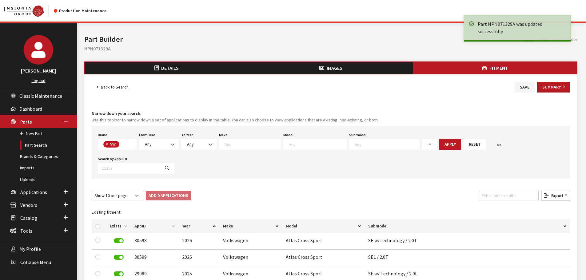
scroll to position [162, 0]
click at [114, 85] on link "Back to Search" at bounding box center [113, 87] width 42 height 11
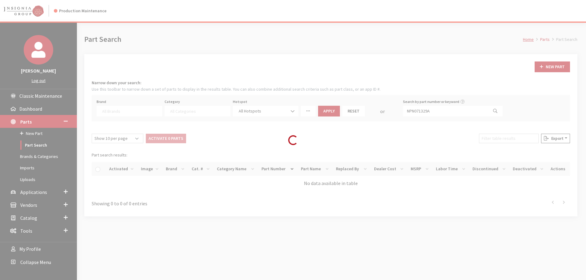
select select
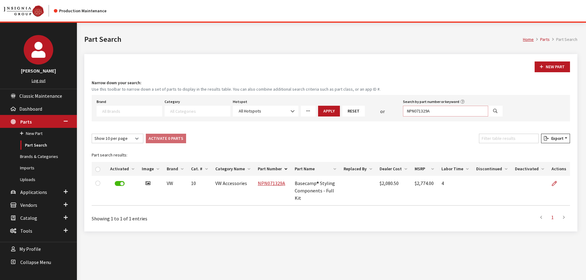
click at [478, 110] on input "NPN071329A" at bounding box center [445, 111] width 85 height 11
paste input "3CM071611DSP"
type input "3CM071611DSP"
click at [494, 110] on icon "Search" at bounding box center [495, 111] width 4 height 4
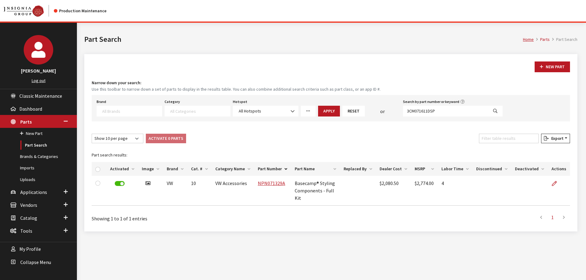
select select
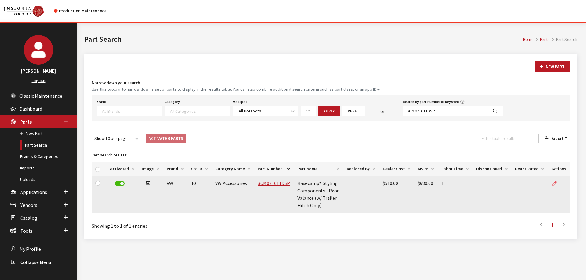
click at [556, 183] on icon at bounding box center [554, 183] width 5 height 5
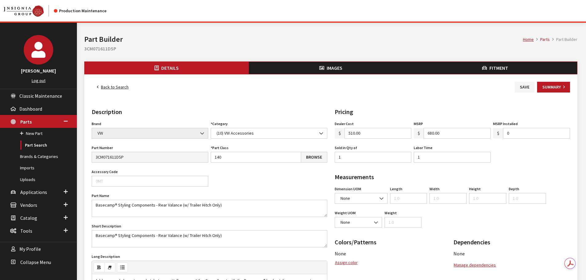
click at [491, 75] on div "Back to Search Save Summary Details Description Brand Acura Alfa Romeo Audi BMW…" at bounding box center [330, 267] width 493 height 387
click at [491, 70] on span "Fitment" at bounding box center [498, 68] width 19 height 6
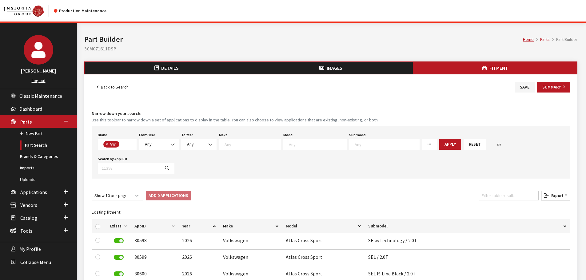
scroll to position [31, 0]
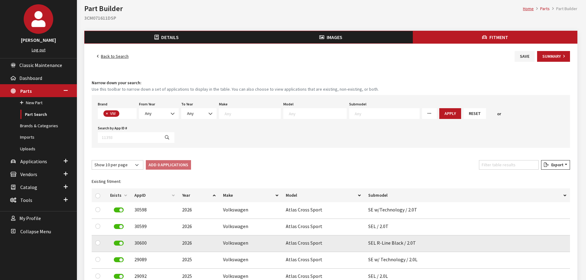
click at [120, 241] on label at bounding box center [119, 243] width 10 height 5
click at [521, 56] on button "Save" at bounding box center [524, 56] width 20 height 11
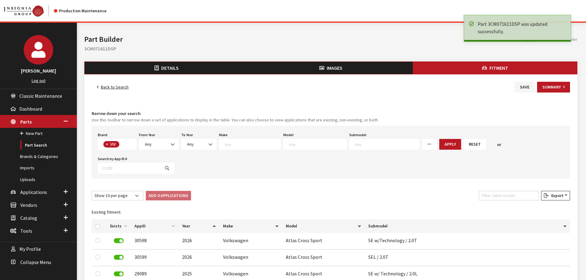
scroll to position [162, 0]
click at [118, 85] on link "Back to Search" at bounding box center [113, 87] width 42 height 11
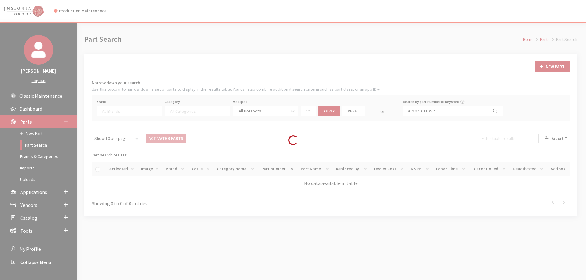
select select
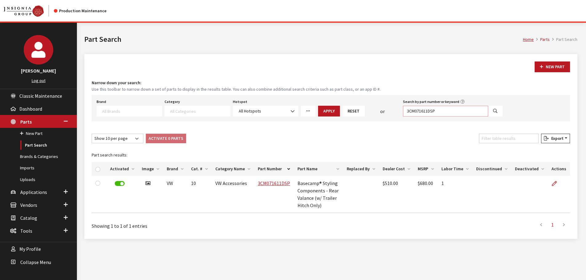
click at [447, 112] on input "3CM071611DSP" at bounding box center [445, 111] width 85 height 11
paste input "N071328"
type input "3CN071328DSP"
click at [495, 112] on icon "Search" at bounding box center [495, 111] width 4 height 4
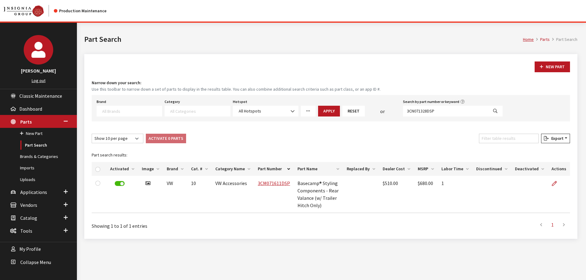
select select
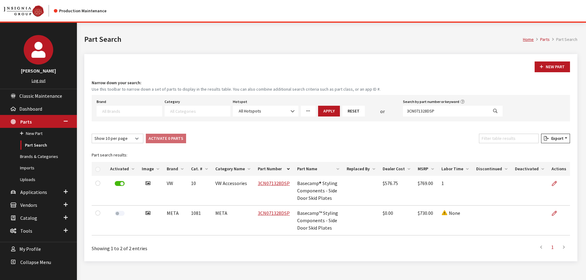
click at [557, 181] on icon at bounding box center [554, 183] width 5 height 5
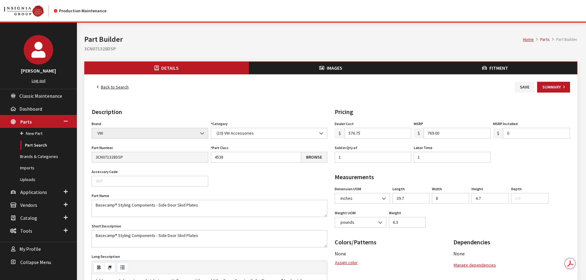
click at [494, 68] on span "Fitment" at bounding box center [498, 68] width 19 height 6
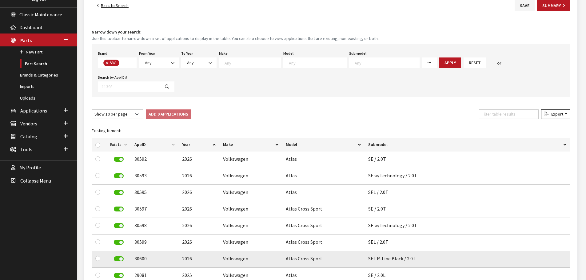
scroll to position [92, 0]
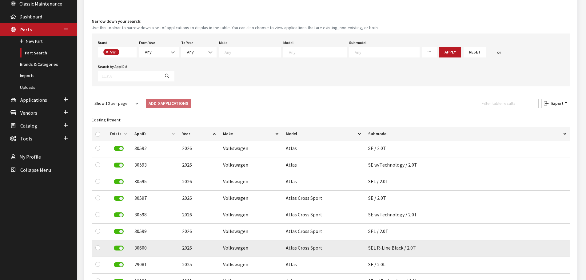
click at [116, 246] on label at bounding box center [119, 248] width 10 height 5
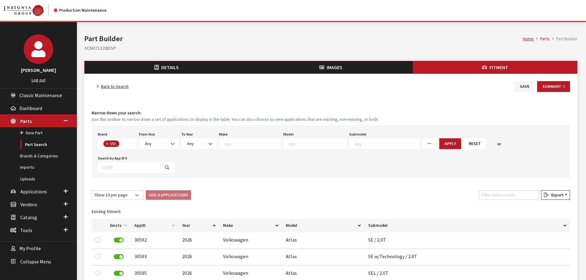
scroll to position [0, 0]
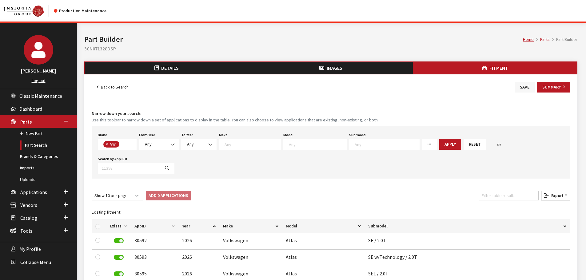
click at [519, 87] on button "Save" at bounding box center [524, 87] width 20 height 11
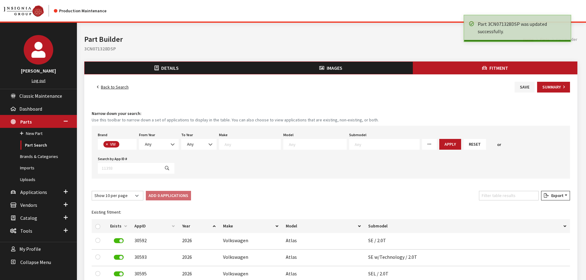
scroll to position [162, 0]
click at [120, 88] on link "Back to Search" at bounding box center [113, 87] width 42 height 11
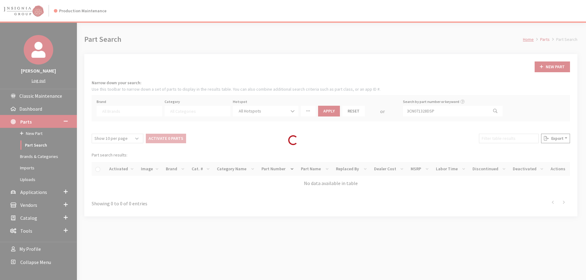
select select
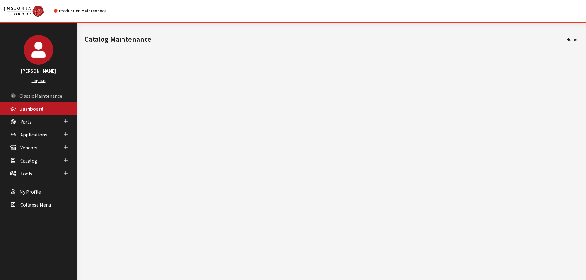
click at [21, 94] on span "Classic Maintenance" at bounding box center [40, 96] width 43 height 6
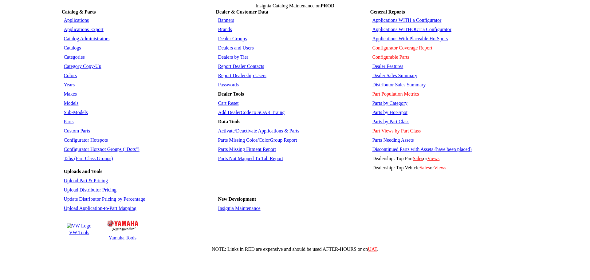
click at [228, 45] on link "Dealers and Users" at bounding box center [236, 47] width 36 height 5
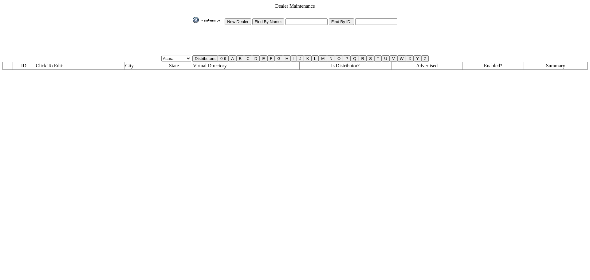
click at [317, 22] on input "text" at bounding box center [307, 21] width 42 height 6
type input "qa"
click at [261, 20] on input "Find By Name:" at bounding box center [268, 21] width 32 height 6
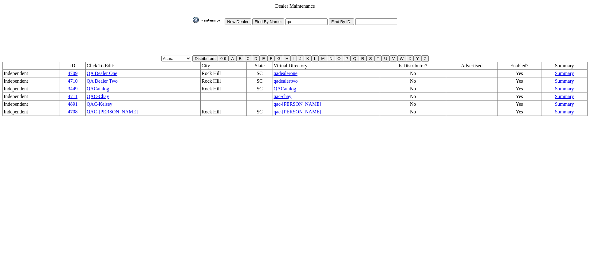
click at [204, 17] on img at bounding box center [208, 20] width 31 height 6
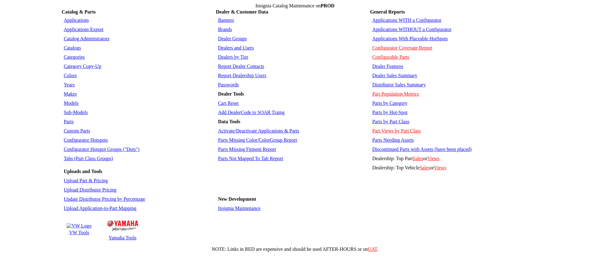
click at [236, 206] on link "Insignia Maintenance" at bounding box center [239, 208] width 42 height 5
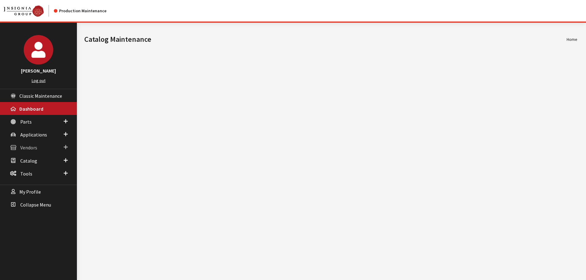
click at [29, 147] on span "Vendors" at bounding box center [28, 148] width 17 height 6
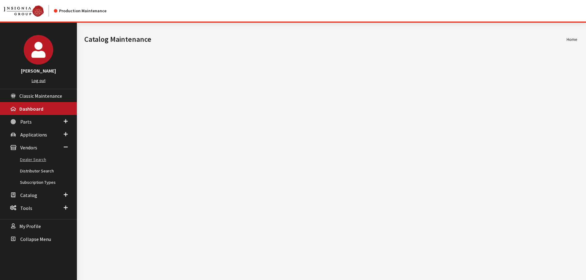
click at [32, 159] on link "Dealer Search" at bounding box center [38, 159] width 77 height 11
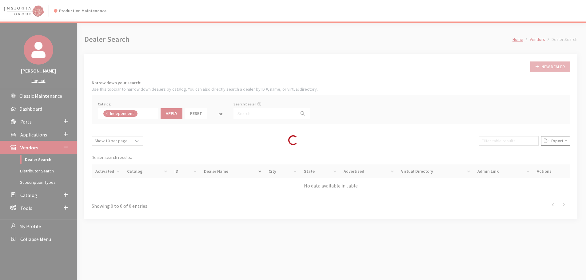
scroll to position [45, 0]
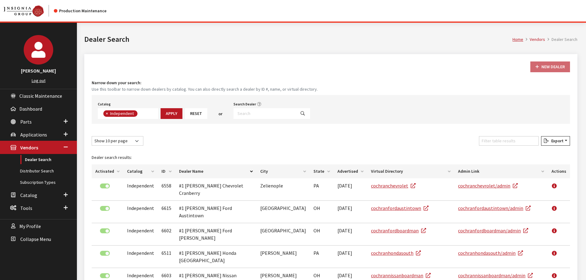
click at [108, 112] on span "×" at bounding box center [107, 114] width 2 height 6
select select
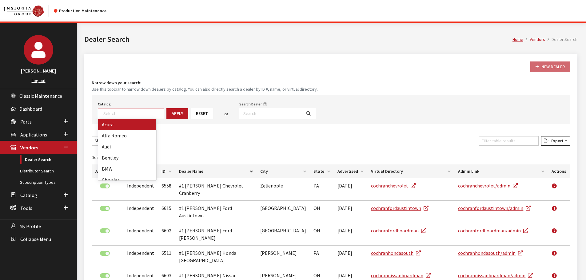
scroll to position [64, 0]
click at [263, 107] on button "button" at bounding box center [265, 104] width 5 height 7
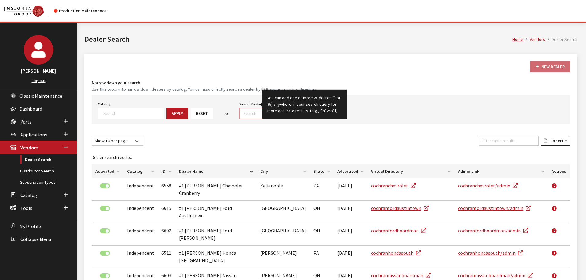
click at [250, 115] on input "Search Dealer" at bounding box center [270, 113] width 62 height 11
type input "qa"
click at [277, 130] on div "New Dealer Narrow down your search: Use this toolbar to narrow down dealers by …" at bounding box center [330, 238] width 493 height 369
click at [287, 133] on div "New Dealer Narrow down your search: Use this toolbar to narrow down dealers by …" at bounding box center [330, 238] width 493 height 369
click at [397, 84] on h4 "Narrow down your search:" at bounding box center [331, 83] width 478 height 6
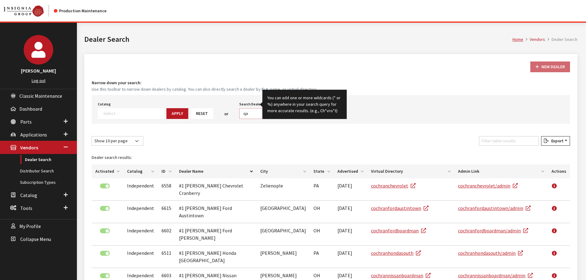
click at [248, 112] on input "qa" at bounding box center [270, 113] width 62 height 11
drag, startPoint x: 249, startPoint y: 131, endPoint x: 252, endPoint y: 129, distance: 3.6
click at [250, 131] on div "New Dealer Narrow down your search: Use this toolbar to narrow down dealers by …" at bounding box center [330, 238] width 493 height 369
click at [252, 111] on input "qa" at bounding box center [270, 113] width 62 height 11
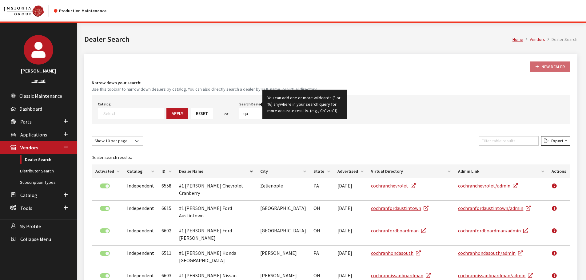
drag, startPoint x: 252, startPoint y: 93, endPoint x: 255, endPoint y: 97, distance: 4.9
click at [252, 93] on div "Narrow down your search: Use this toolbar to narrow down dealers by catalog. Yo…" at bounding box center [331, 102] width 478 height 44
click at [263, 104] on icon "button" at bounding box center [265, 104] width 4 height 4
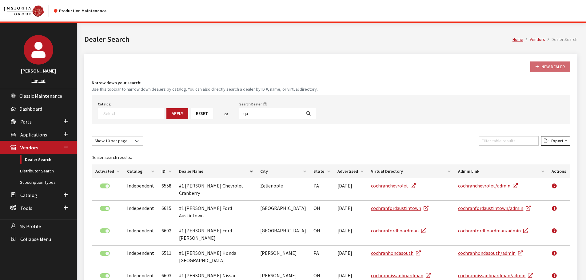
click at [306, 113] on icon "Search" at bounding box center [308, 114] width 4 height 4
select select
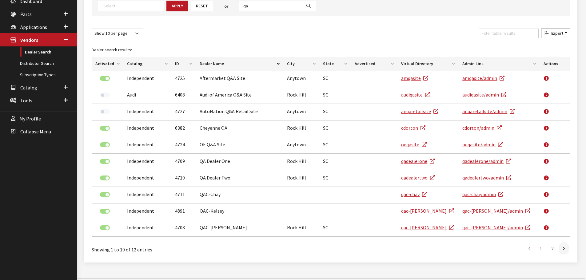
scroll to position [116, 0]
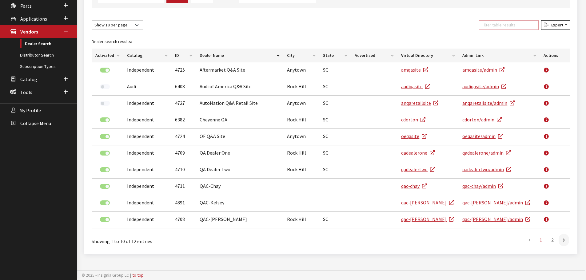
click at [504, 29] on input "Filter table results" at bounding box center [509, 25] width 60 height 10
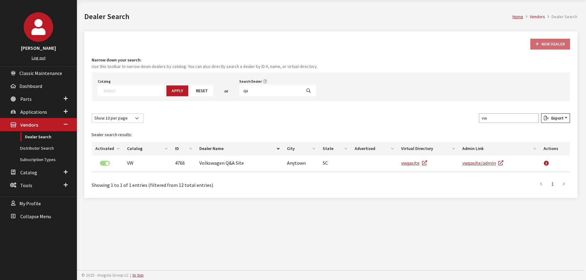
scroll to position [23, 0]
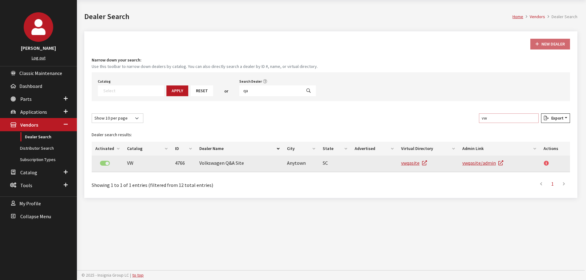
type input "vw"
click at [546, 164] on icon at bounding box center [546, 163] width 5 height 5
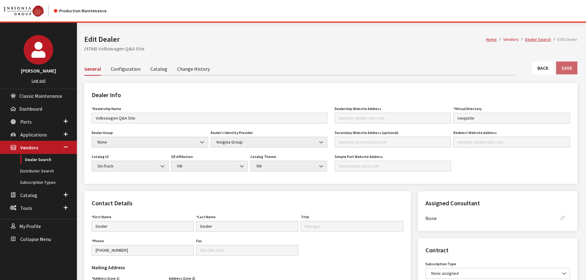
click at [124, 69] on link "Configuration" at bounding box center [126, 68] width 30 height 13
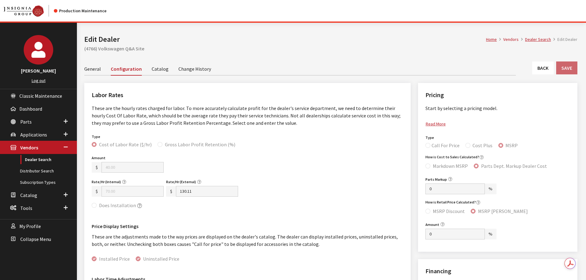
click at [157, 71] on link "Catalog" at bounding box center [160, 68] width 17 height 13
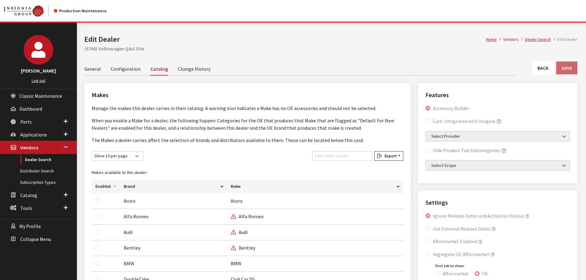
click at [182, 67] on link "Change History" at bounding box center [194, 68] width 33 height 13
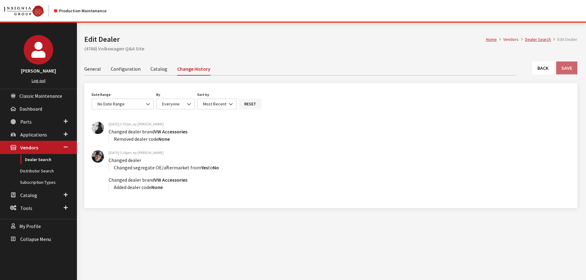
click at [92, 68] on link "General" at bounding box center [92, 68] width 17 height 13
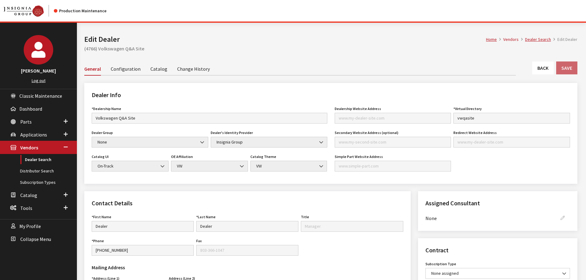
click link "Back"
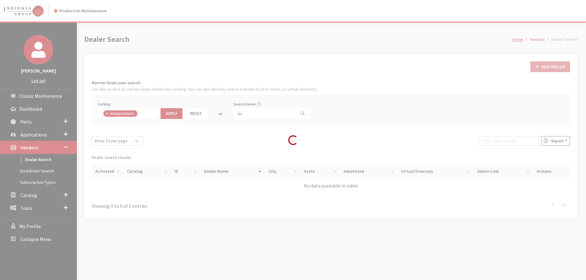
scroll to position [45, 0]
